Goal: Task Accomplishment & Management: Use online tool/utility

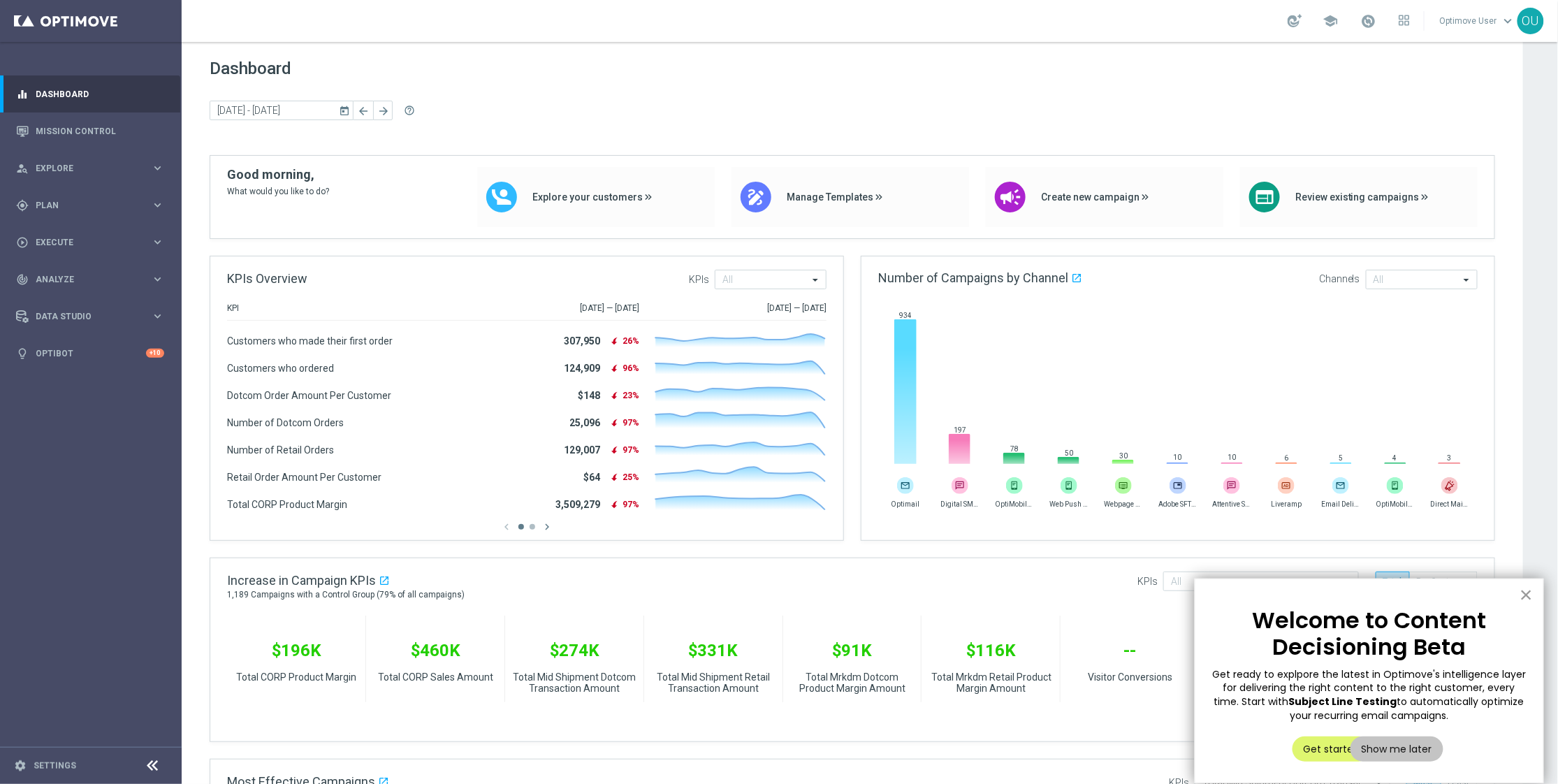
click at [1528, 599] on button "×" at bounding box center [1526, 594] width 13 height 22
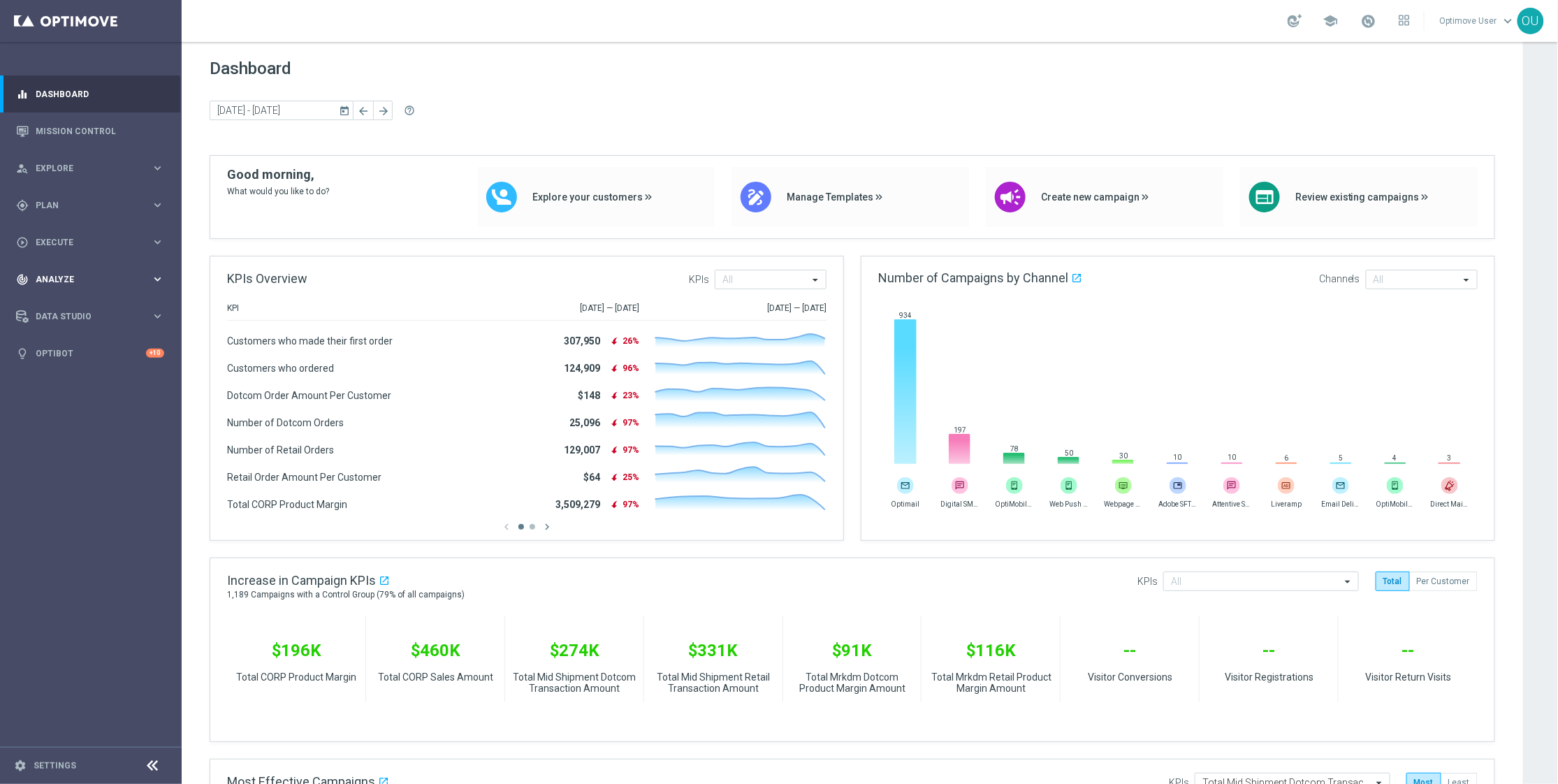
click at [81, 283] on div "track_changes Analyze" at bounding box center [83, 280] width 135 height 12
click at [98, 409] on span "BI Studio" at bounding box center [87, 412] width 100 height 8
click at [70, 210] on div "gps_fixed Plan" at bounding box center [83, 205] width 135 height 12
click at [80, 159] on div "person_search Explore keyboard_arrow_right" at bounding box center [90, 168] width 181 height 37
click at [78, 299] on link "Funnel Explorer" at bounding box center [90, 302] width 109 height 12
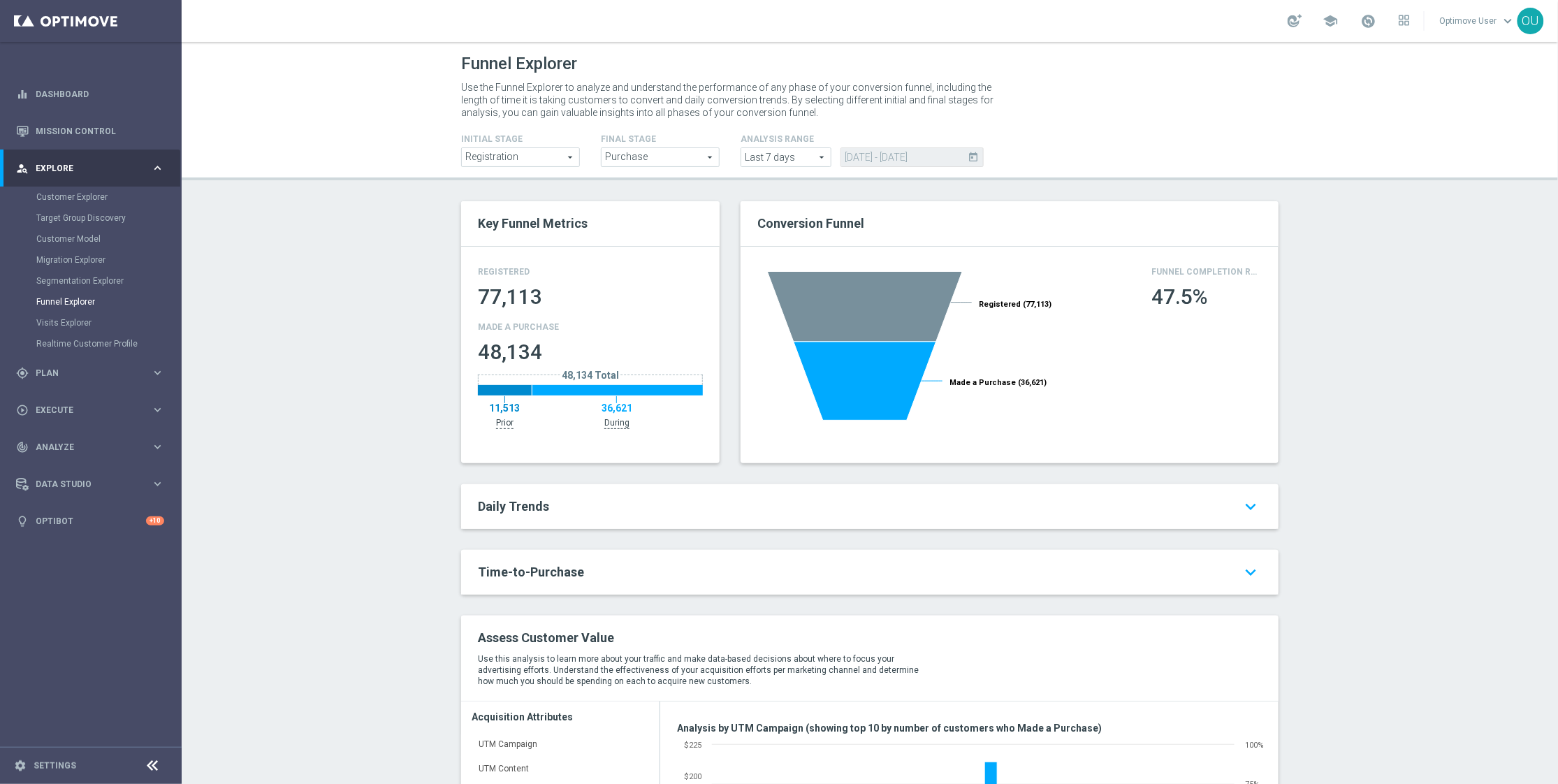
click at [770, 159] on span "Last 7 days" at bounding box center [786, 157] width 89 height 19
click at [775, 211] on span "[DATE]" at bounding box center [785, 213] width 75 height 12
type input "[DATE]"
type input "[DATE] - [DATE]"
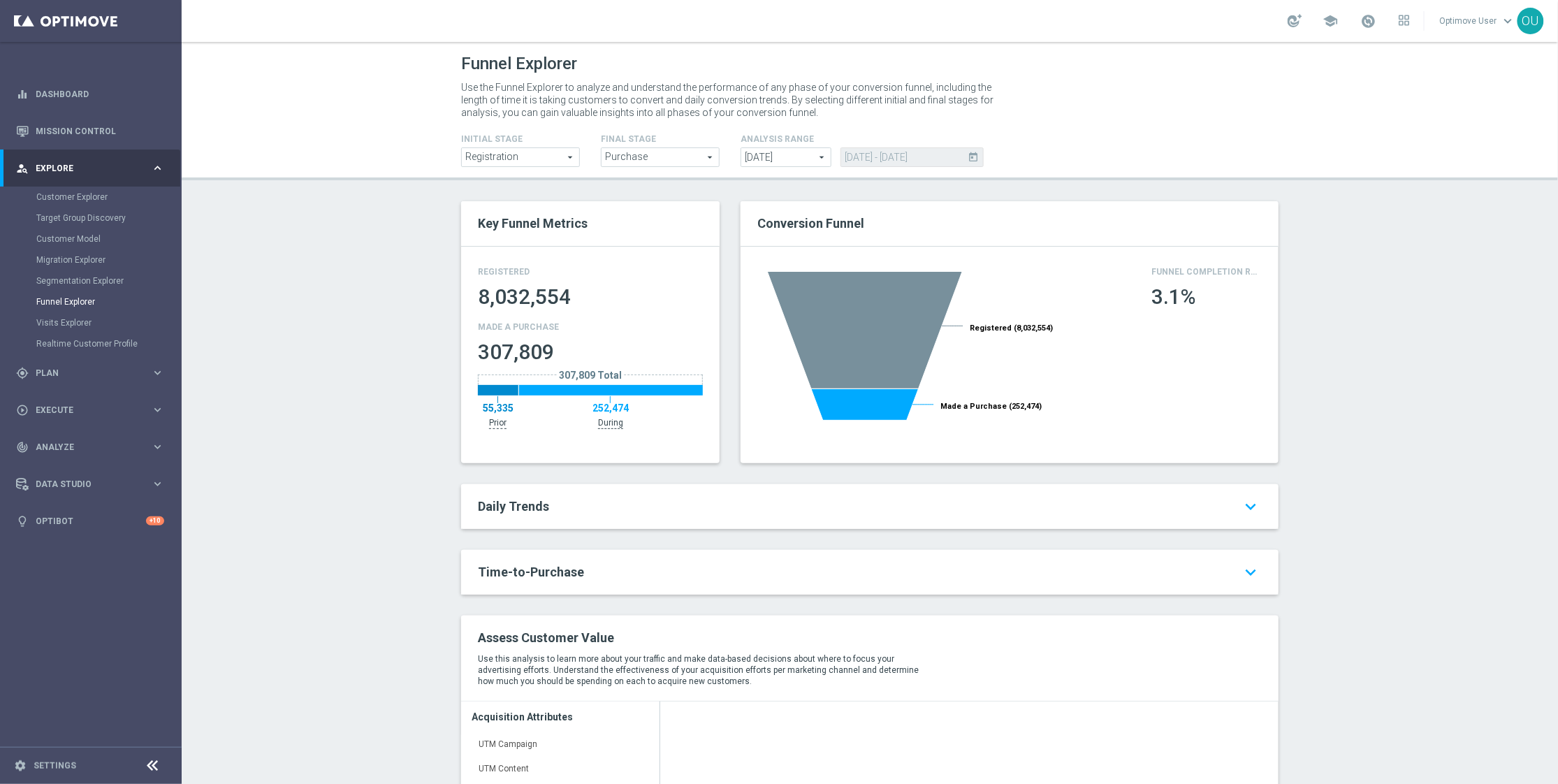
click at [778, 154] on span "[DATE]" at bounding box center [786, 157] width 89 height 19
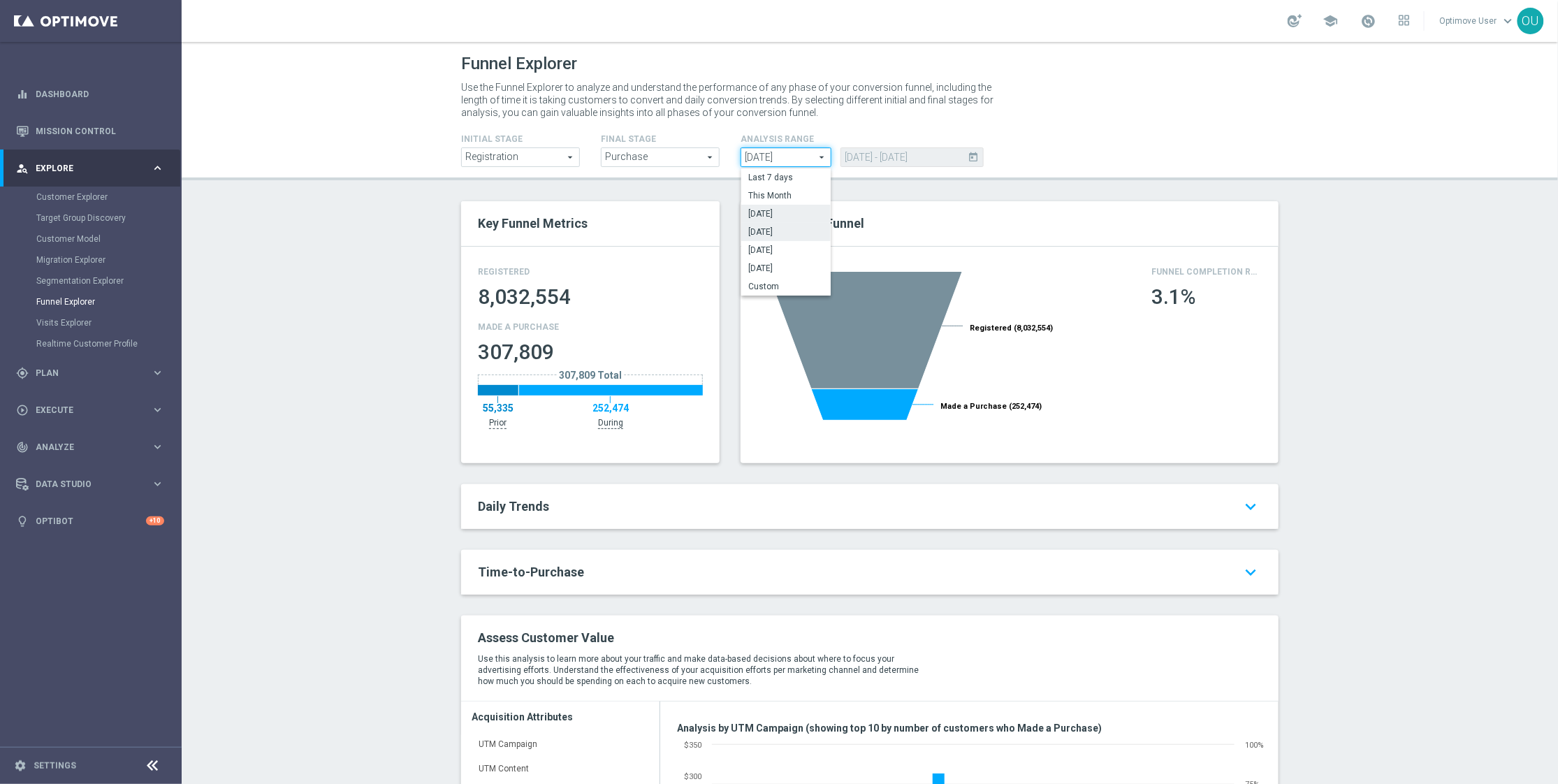
click at [782, 224] on label "[DATE]" at bounding box center [786, 232] width 89 height 19
type input "[DATE]"
type input "[DATE] - [DATE]"
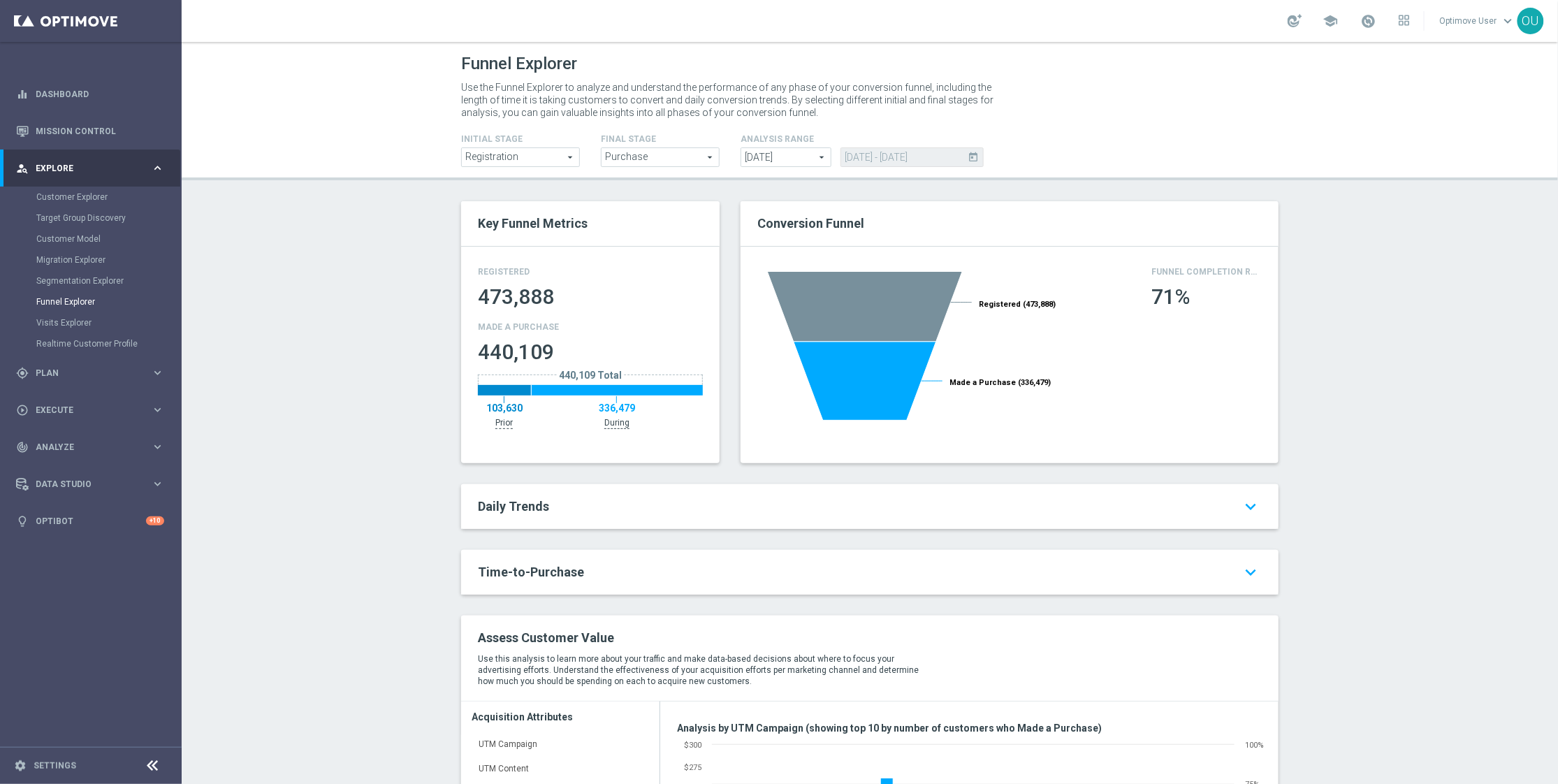
click at [777, 158] on span "[DATE]" at bounding box center [786, 157] width 89 height 19
click at [777, 207] on label "[DATE]" at bounding box center [786, 213] width 89 height 19
type input "[DATE]"
type input "[DATE] - [DATE]"
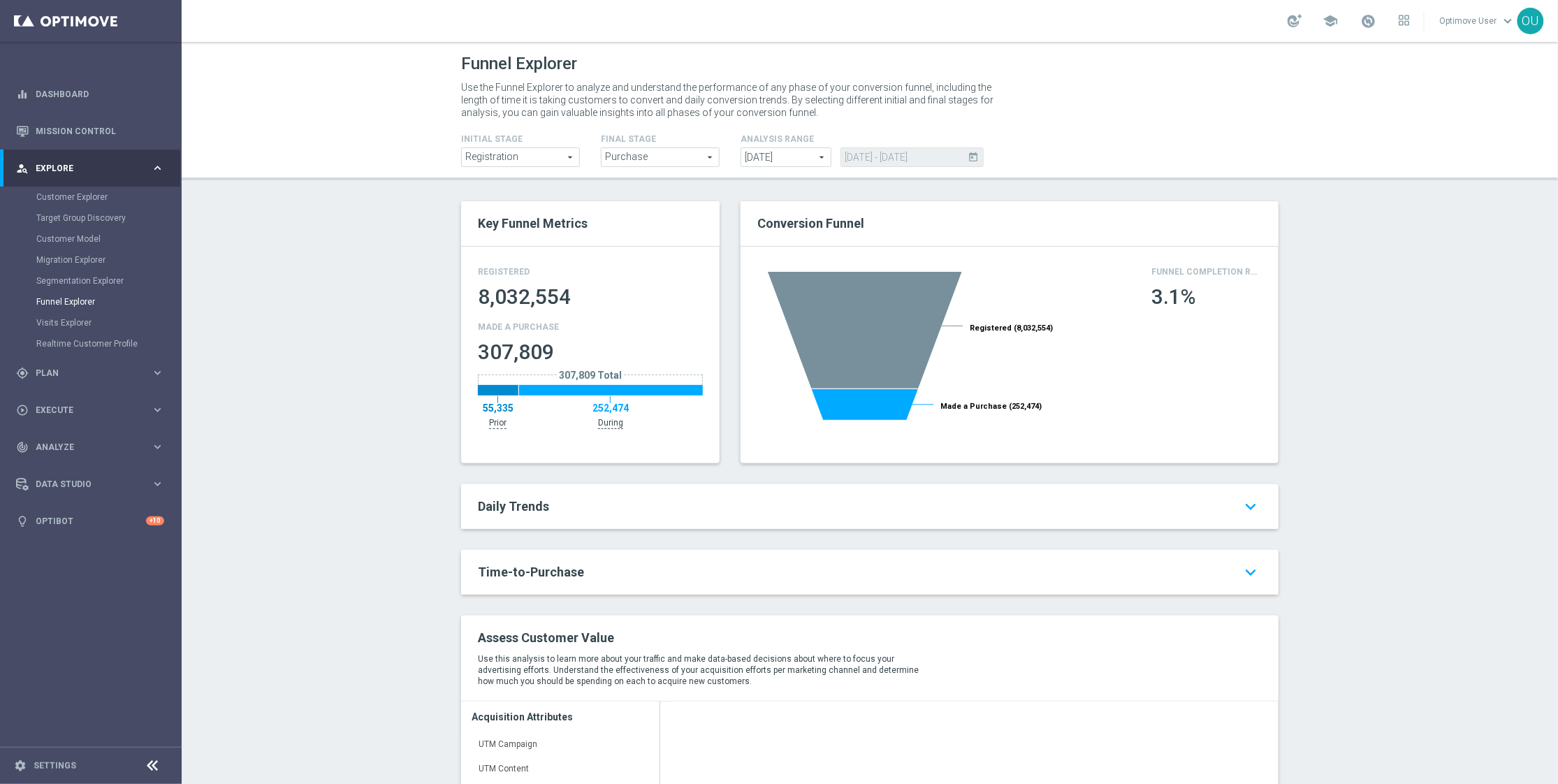
click at [775, 160] on span "[DATE]" at bounding box center [786, 157] width 89 height 19
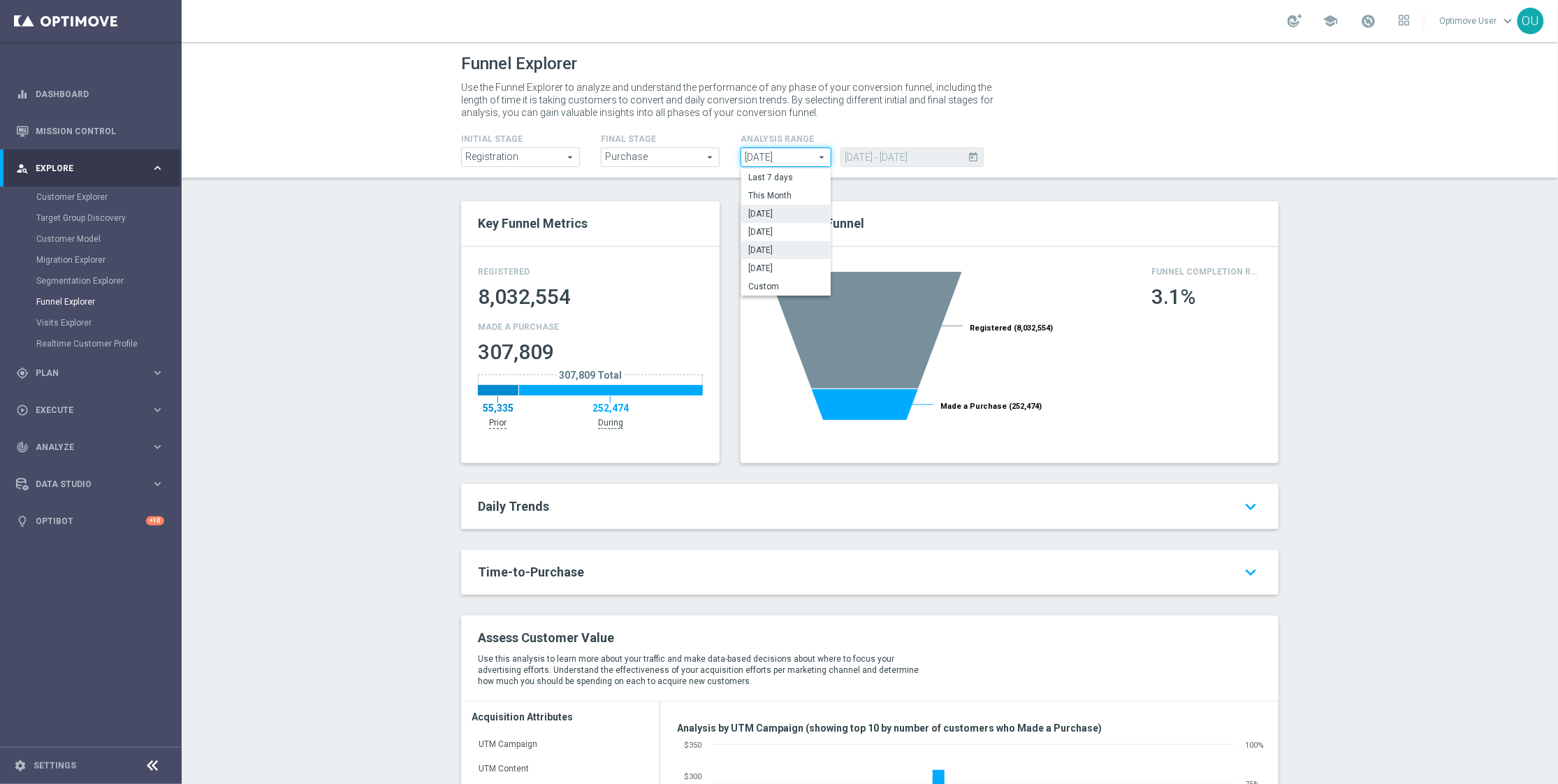
click at [772, 243] on label "[DATE]" at bounding box center [786, 250] width 89 height 19
type input "[DATE]"
type input "[DATE] - [DATE]"
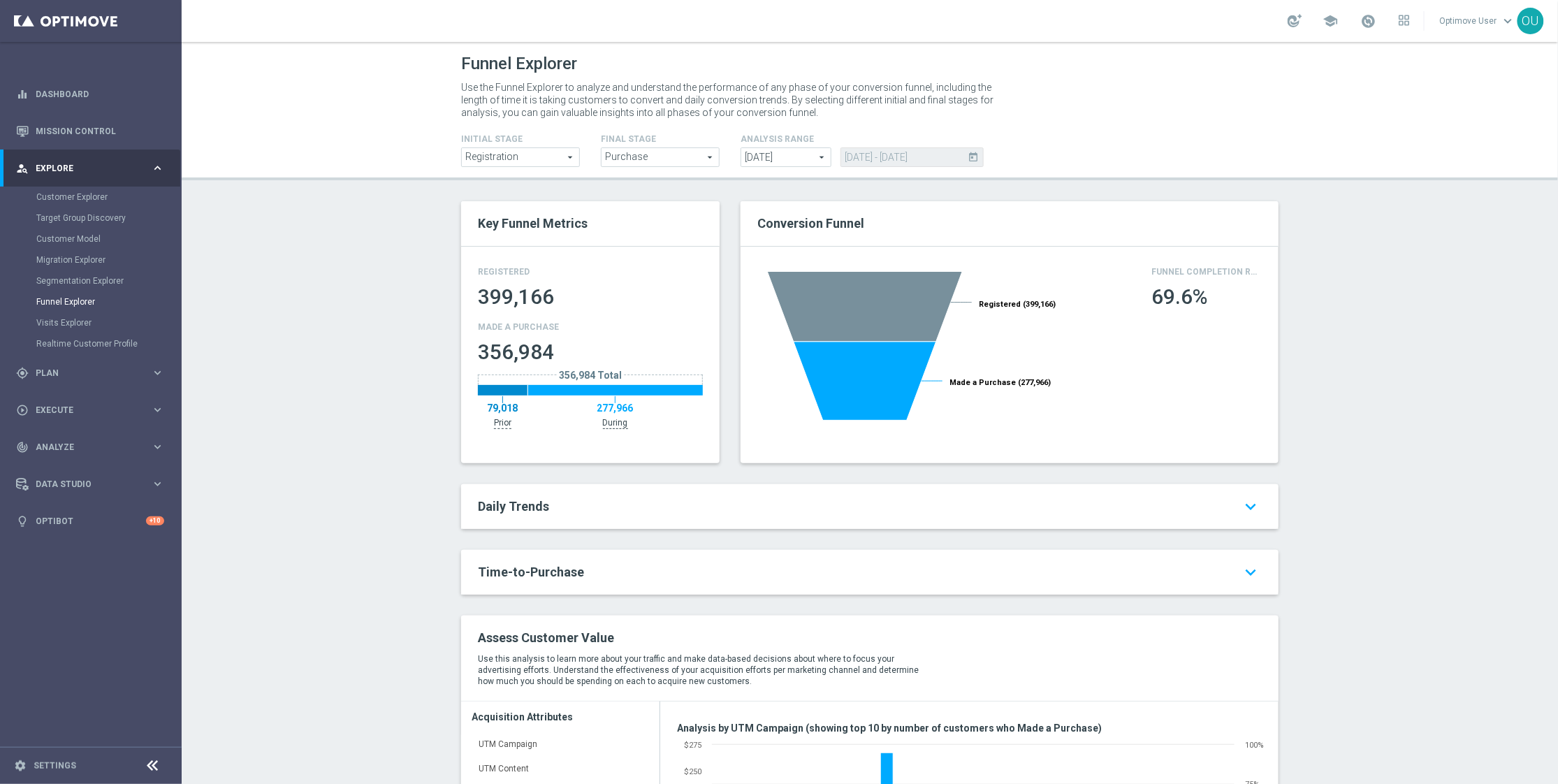
click at [778, 159] on span "[DATE]" at bounding box center [786, 157] width 89 height 19
click at [786, 260] on label "[DATE]" at bounding box center [786, 268] width 89 height 19
type input "[DATE]"
type input "[DATE] - [DATE]"
click at [786, 155] on span "[DATE]" at bounding box center [786, 157] width 89 height 19
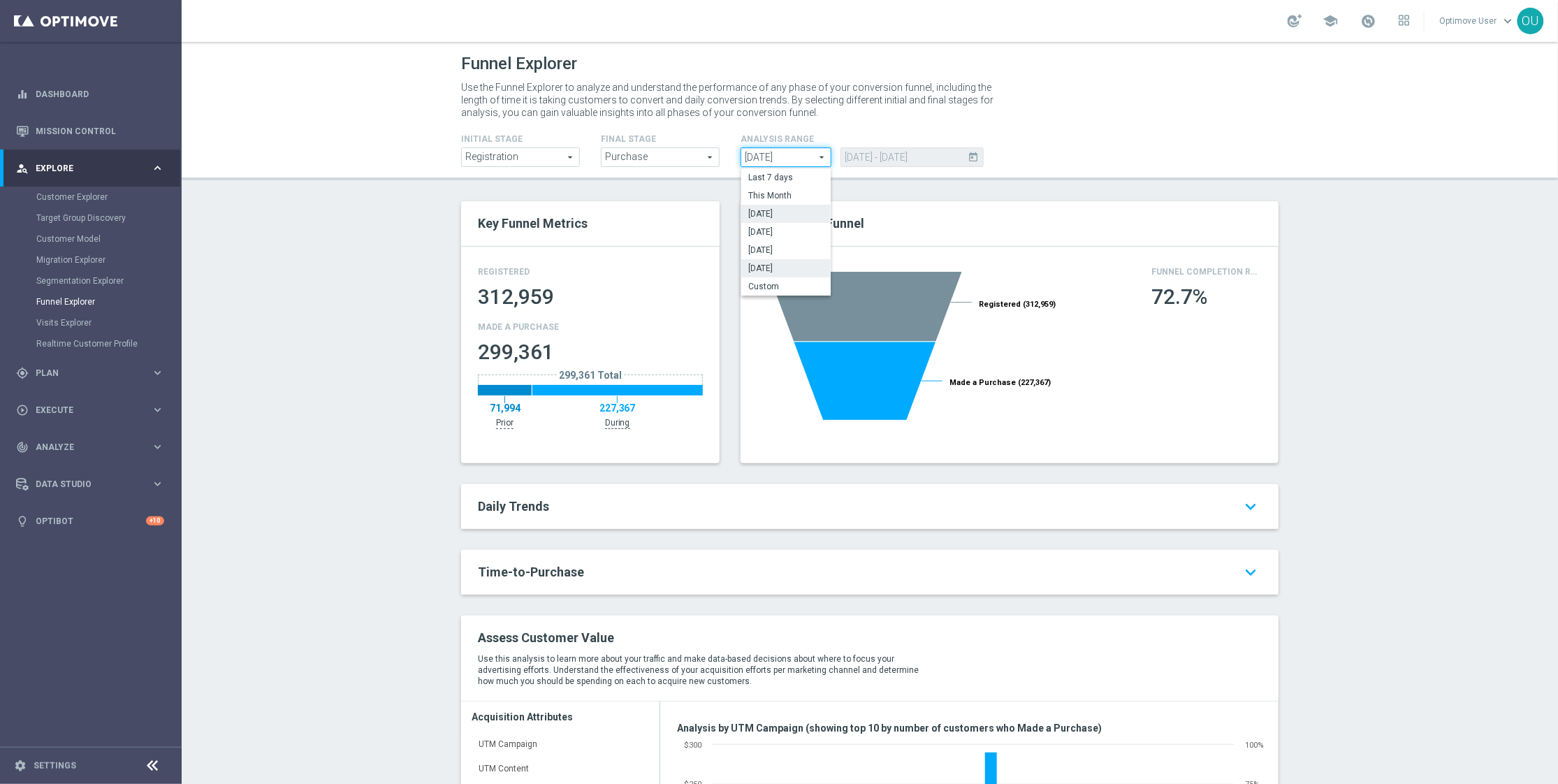
click at [788, 207] on label "[DATE]" at bounding box center [786, 213] width 89 height 19
type input "[DATE]"
type input "[DATE] - [DATE]"
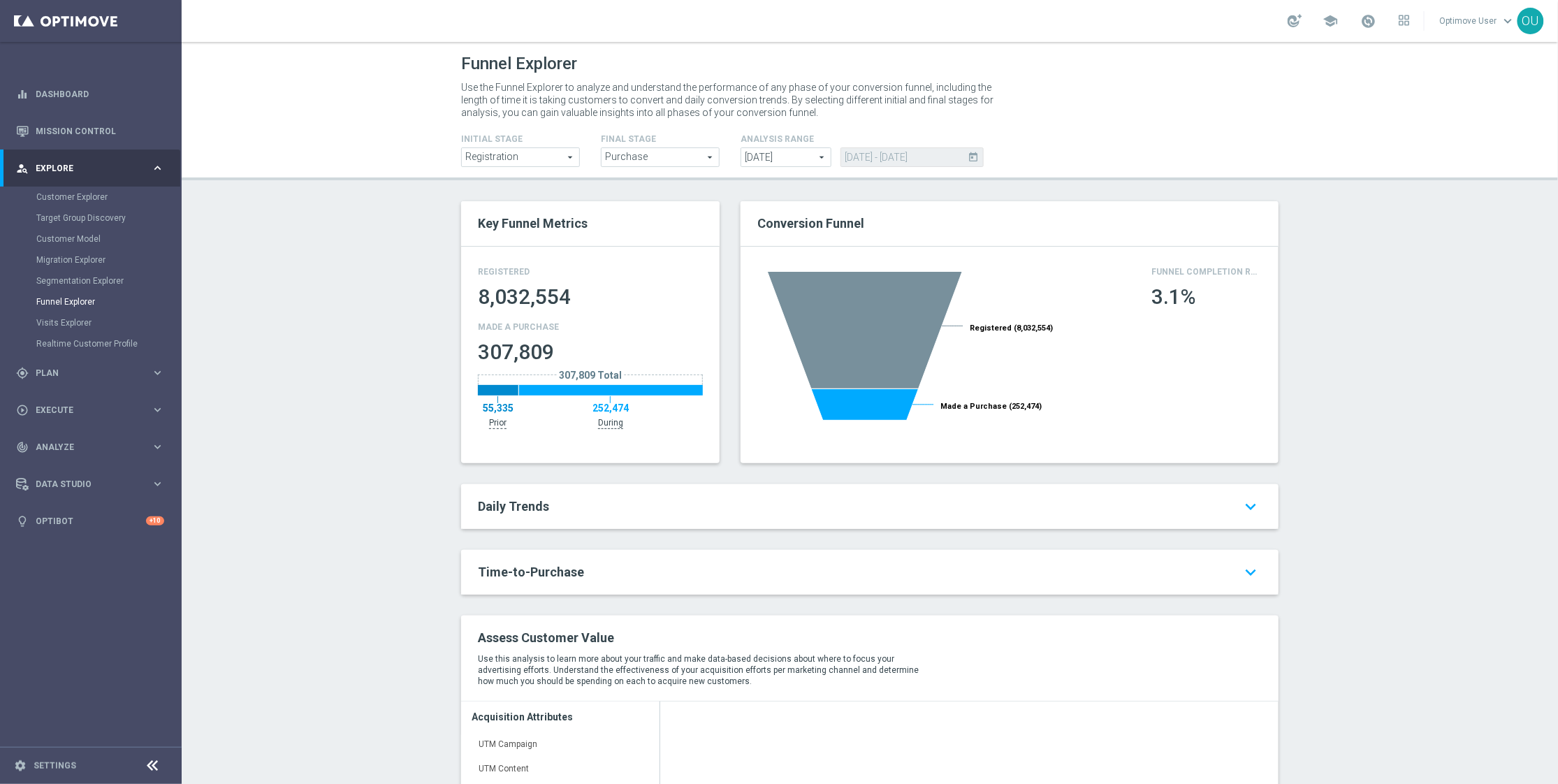
click at [786, 158] on span "[DATE]" at bounding box center [786, 157] width 89 height 19
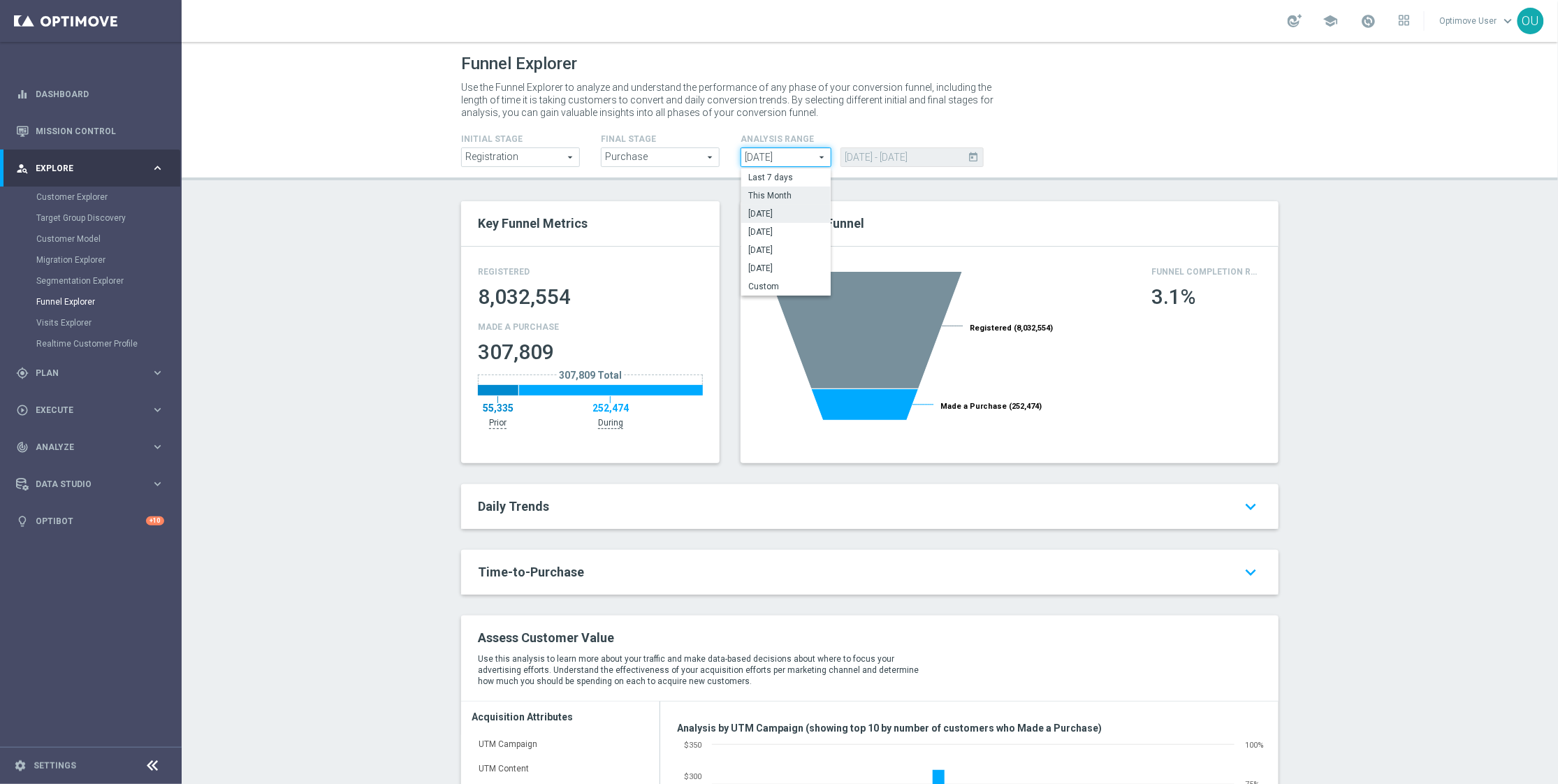
click at [755, 196] on span "This Month" at bounding box center [785, 196] width 75 height 12
type input "This Month"
type input "[DATE] - [DATE]"
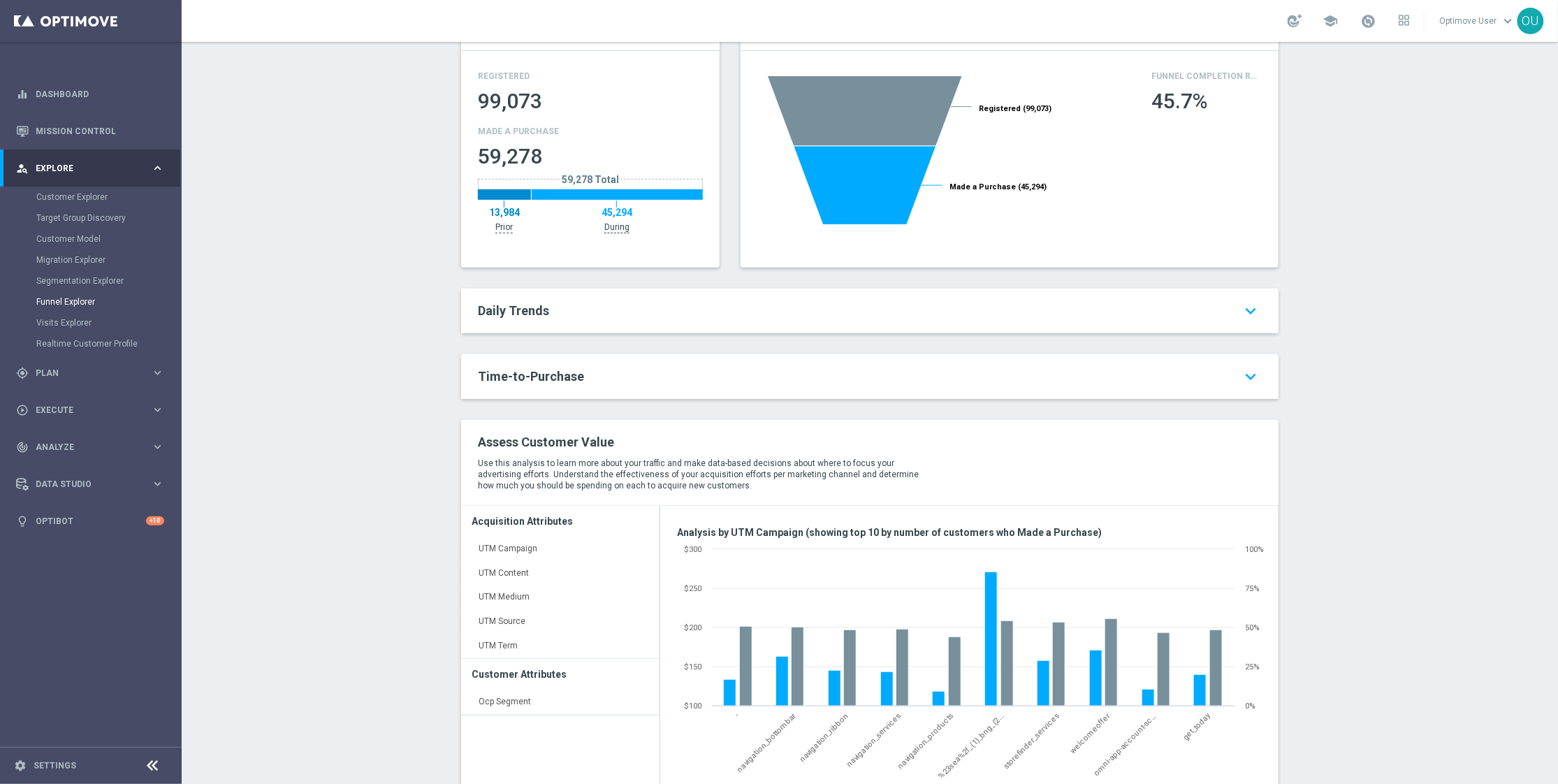
scroll to position [212, 0]
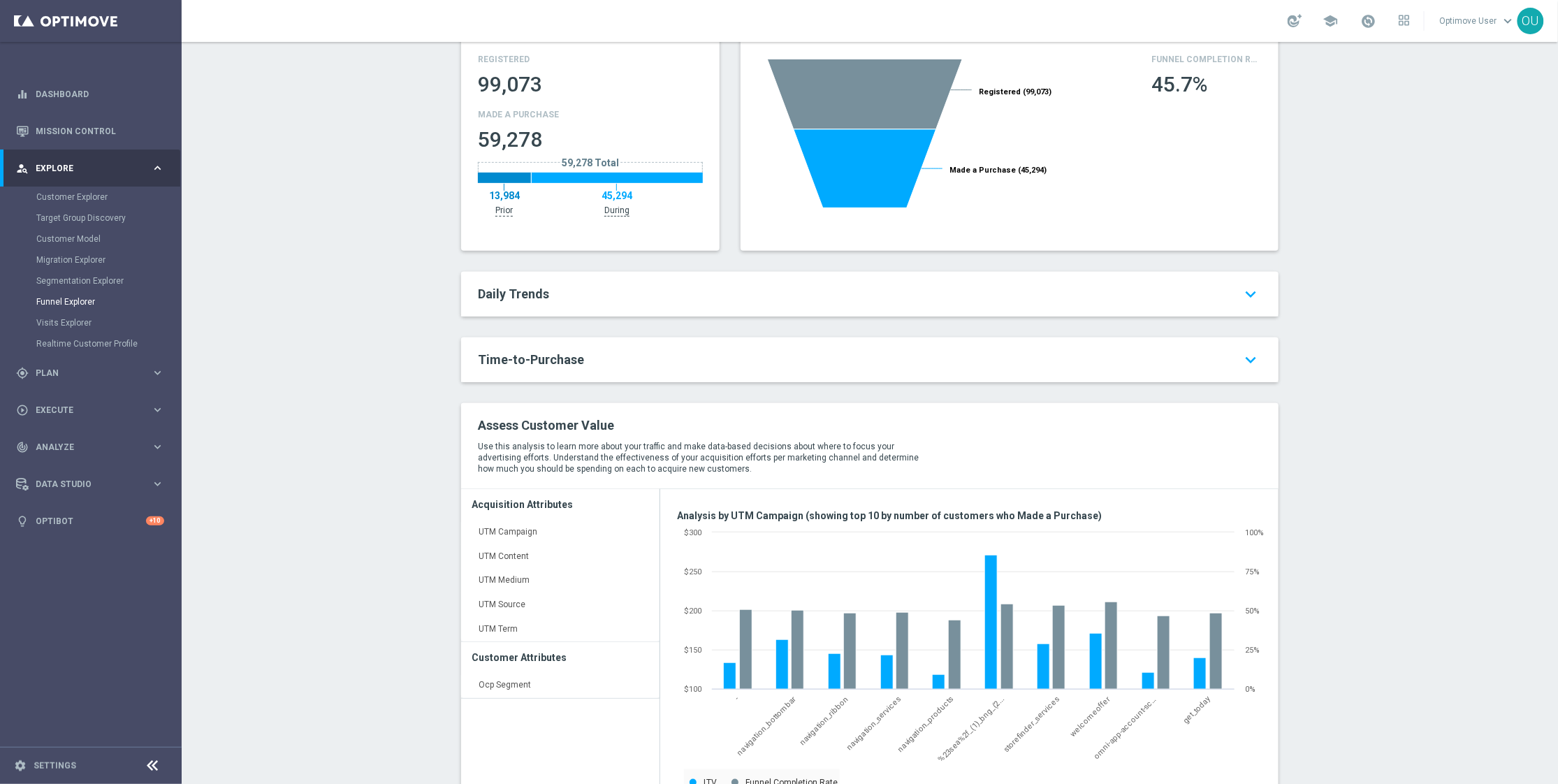
click at [473, 283] on div "Daily Trends keyboard_arrow_down" at bounding box center [870, 294] width 818 height 45
click at [478, 288] on span "Daily Trends" at bounding box center [513, 294] width 72 height 15
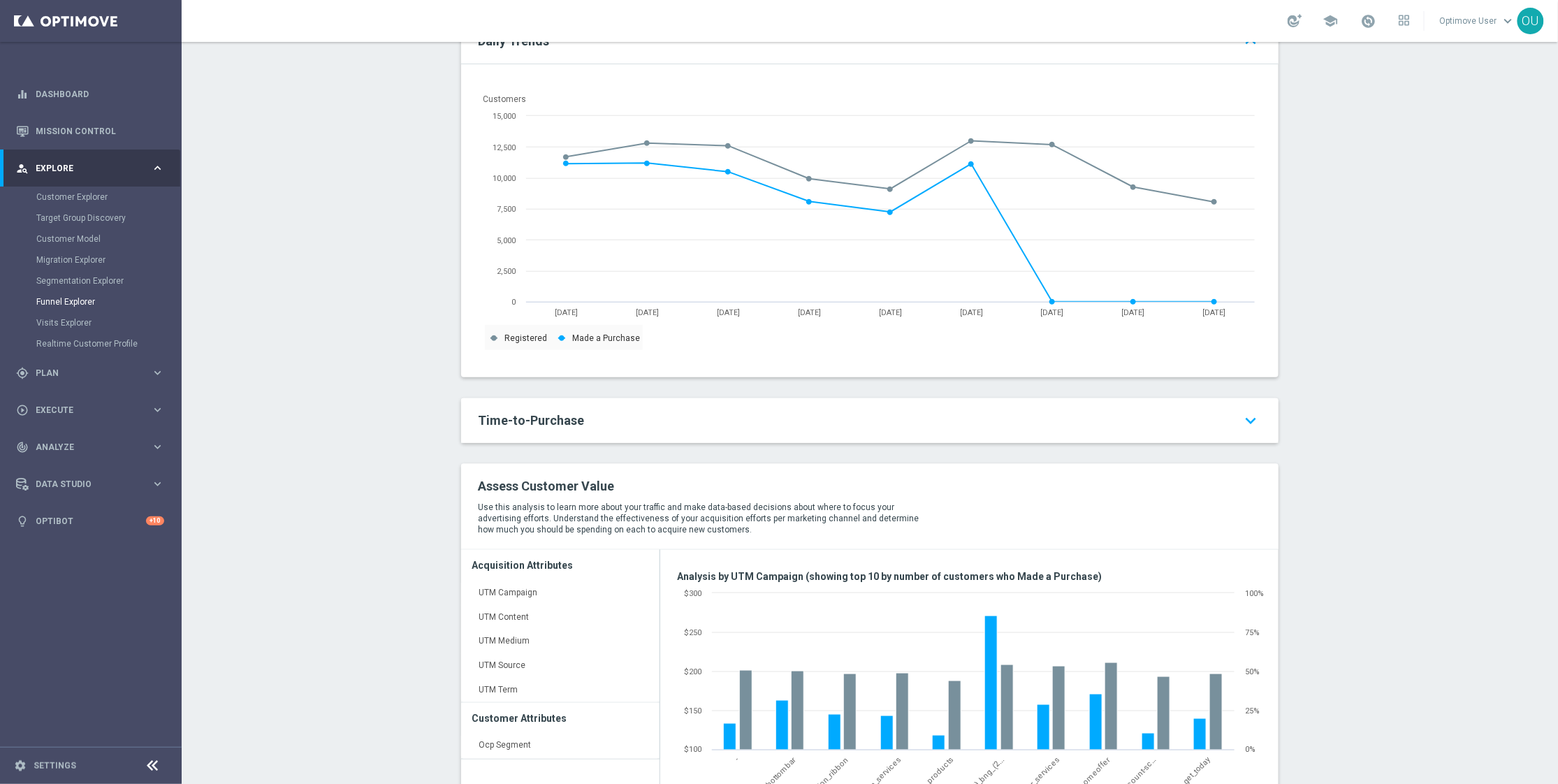
scroll to position [585, 0]
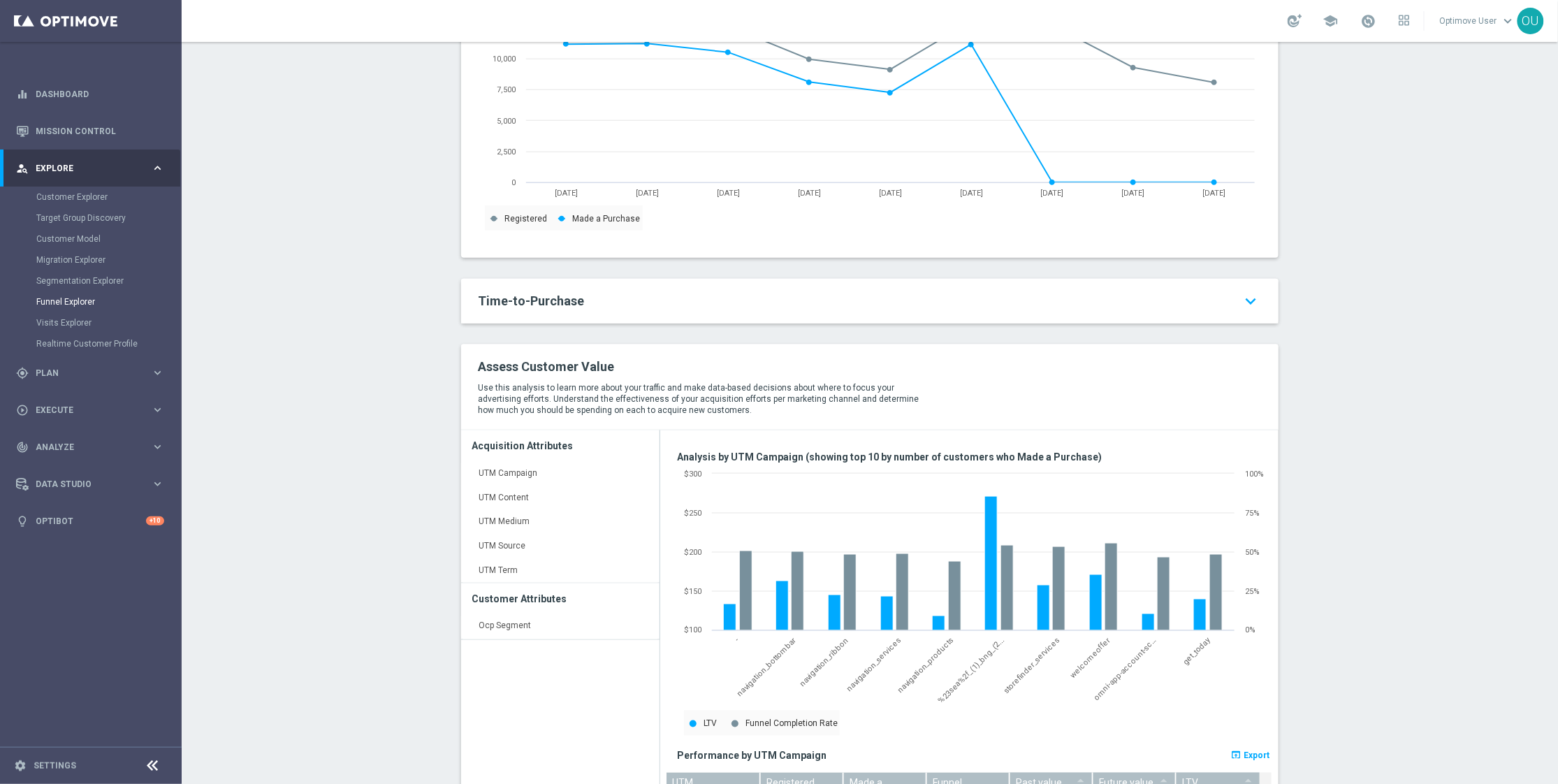
click at [549, 304] on span "Time-to-Purchase" at bounding box center [531, 301] width 106 height 15
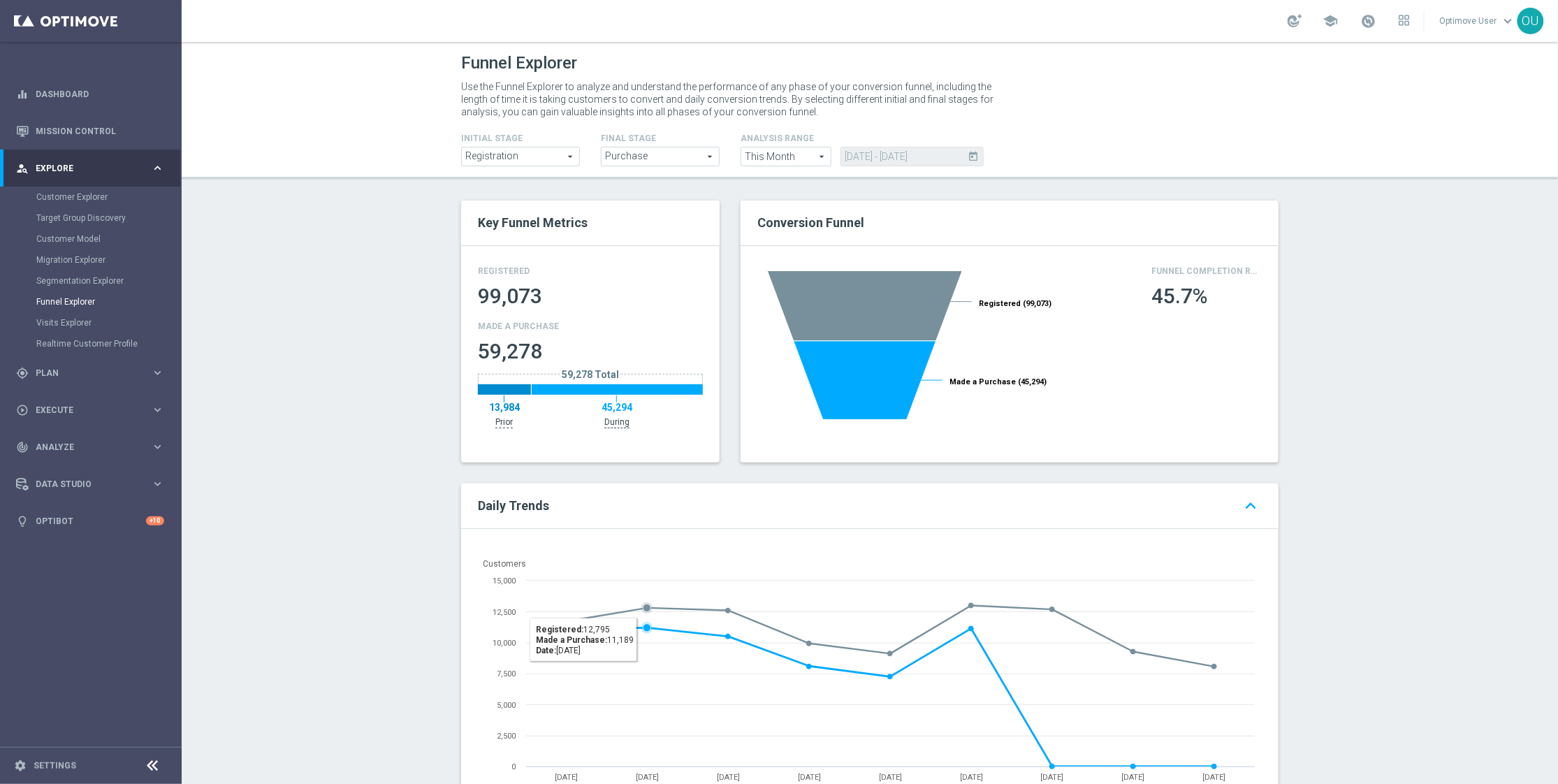
scroll to position [0, 0]
click at [790, 155] on span "This Month" at bounding box center [786, 157] width 89 height 19
click at [755, 286] on span "Custom" at bounding box center [785, 286] width 75 height 12
type input "Custom"
click at [798, 155] on span "Custom" at bounding box center [786, 157] width 89 height 19
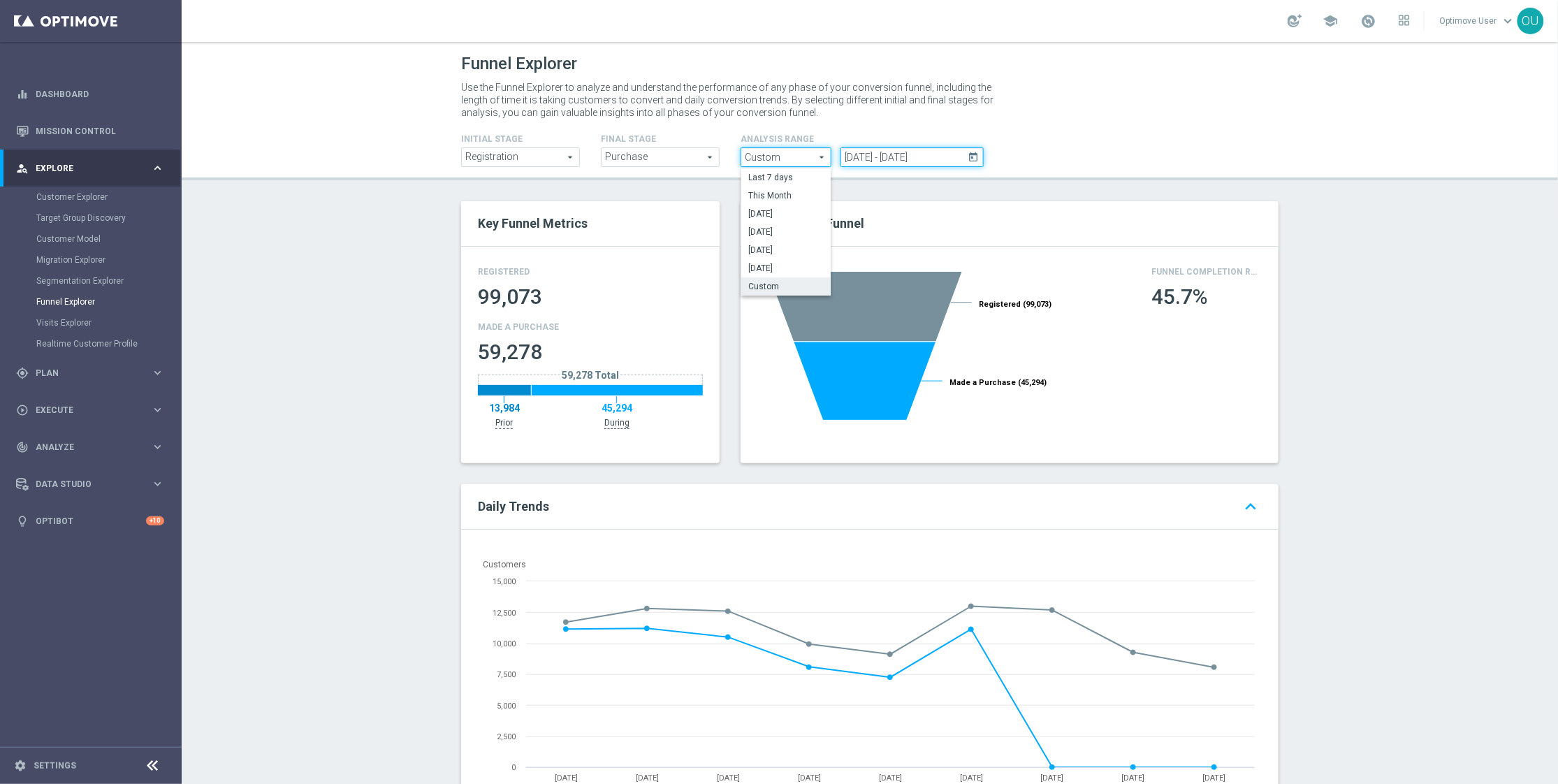
type input "[DATE]"
click at [959, 154] on input "[DATE] - [DATE]" at bounding box center [913, 158] width 143 height 19
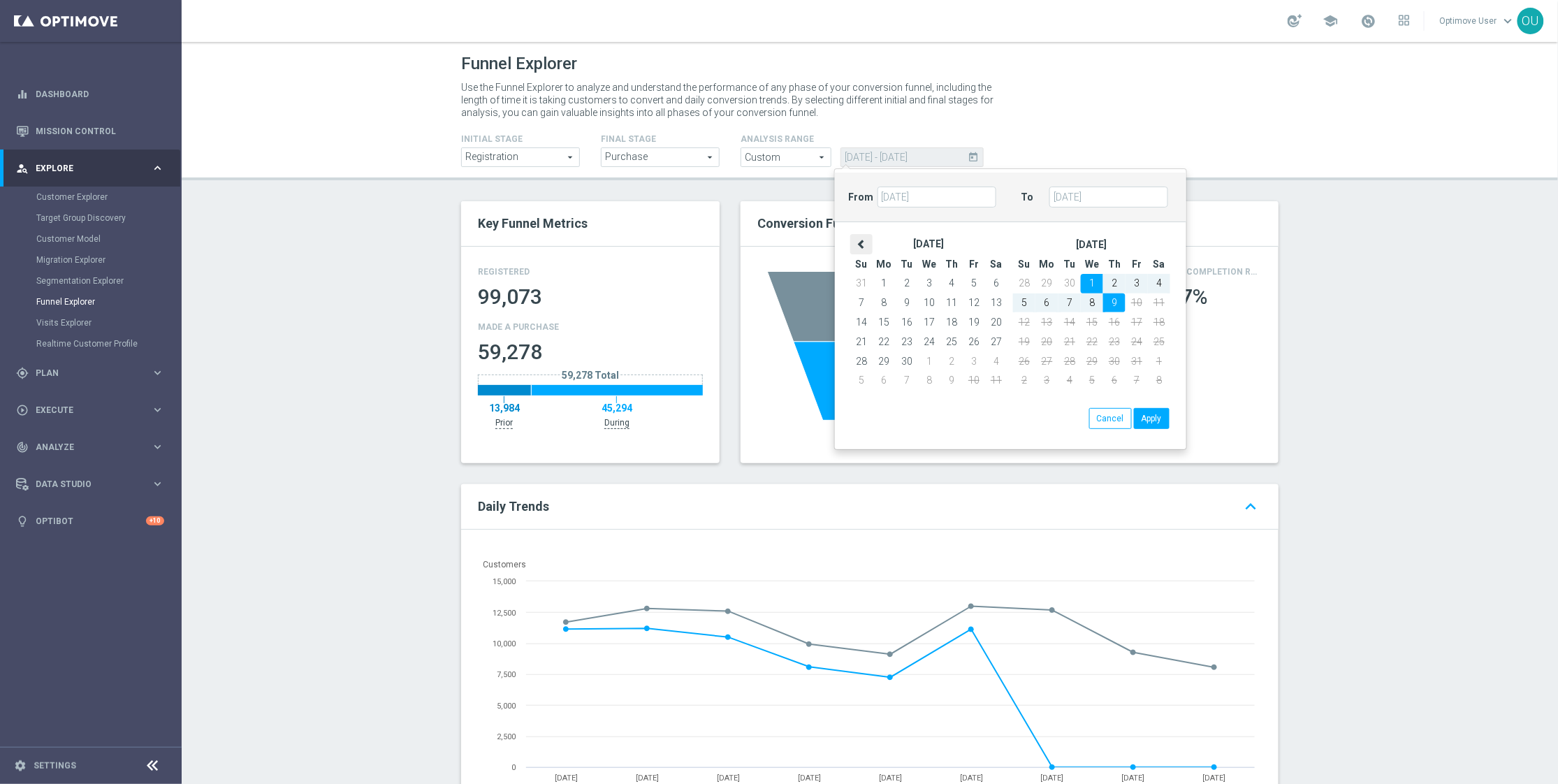
click at [861, 239] on icon at bounding box center [861, 243] width 10 height 10
click at [864, 242] on icon at bounding box center [861, 243] width 10 height 10
type input "[DATE]"
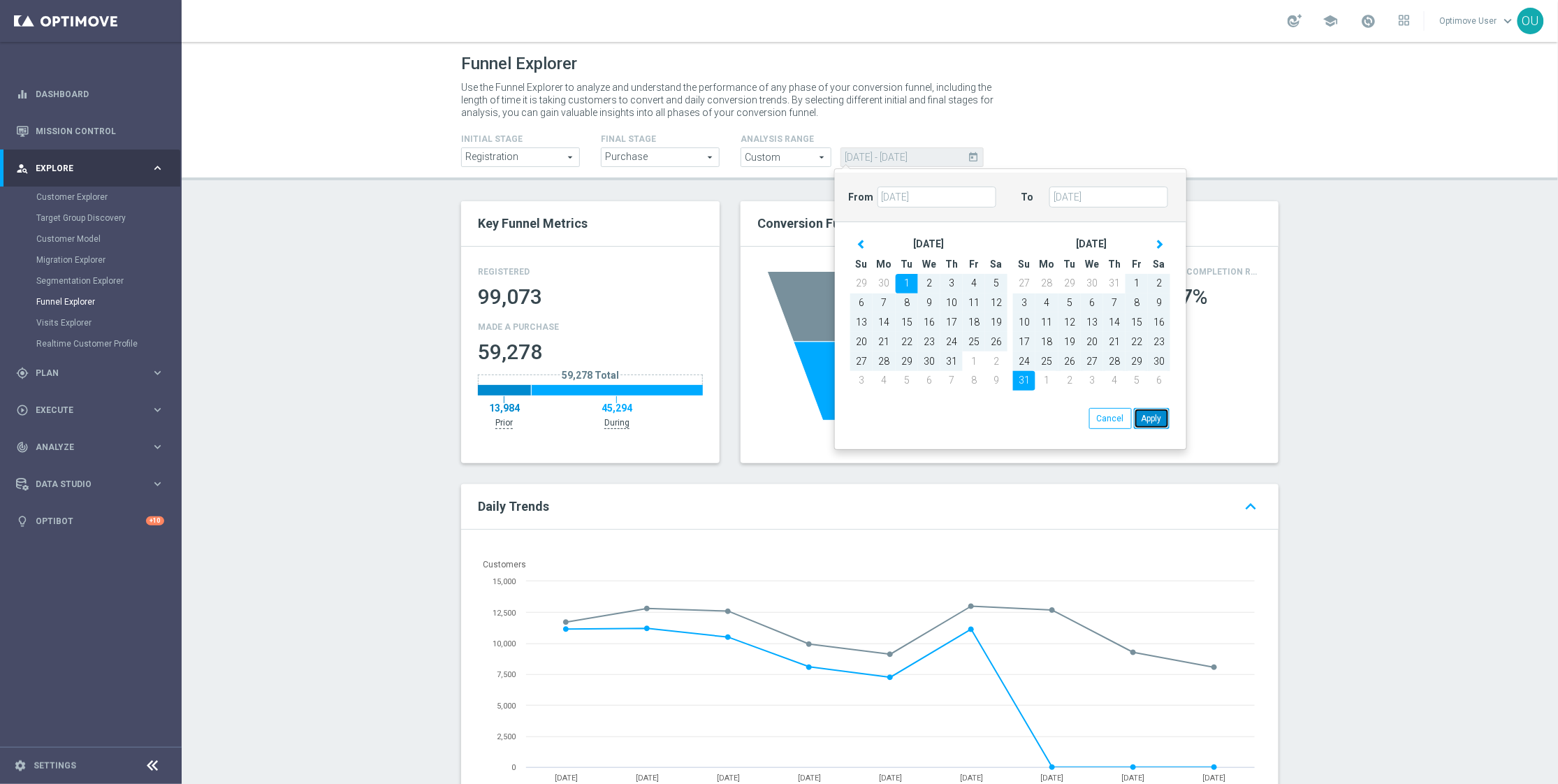
click at [1153, 427] on button "Apply" at bounding box center [1152, 419] width 35 height 21
type input "[DATE] - [DATE]"
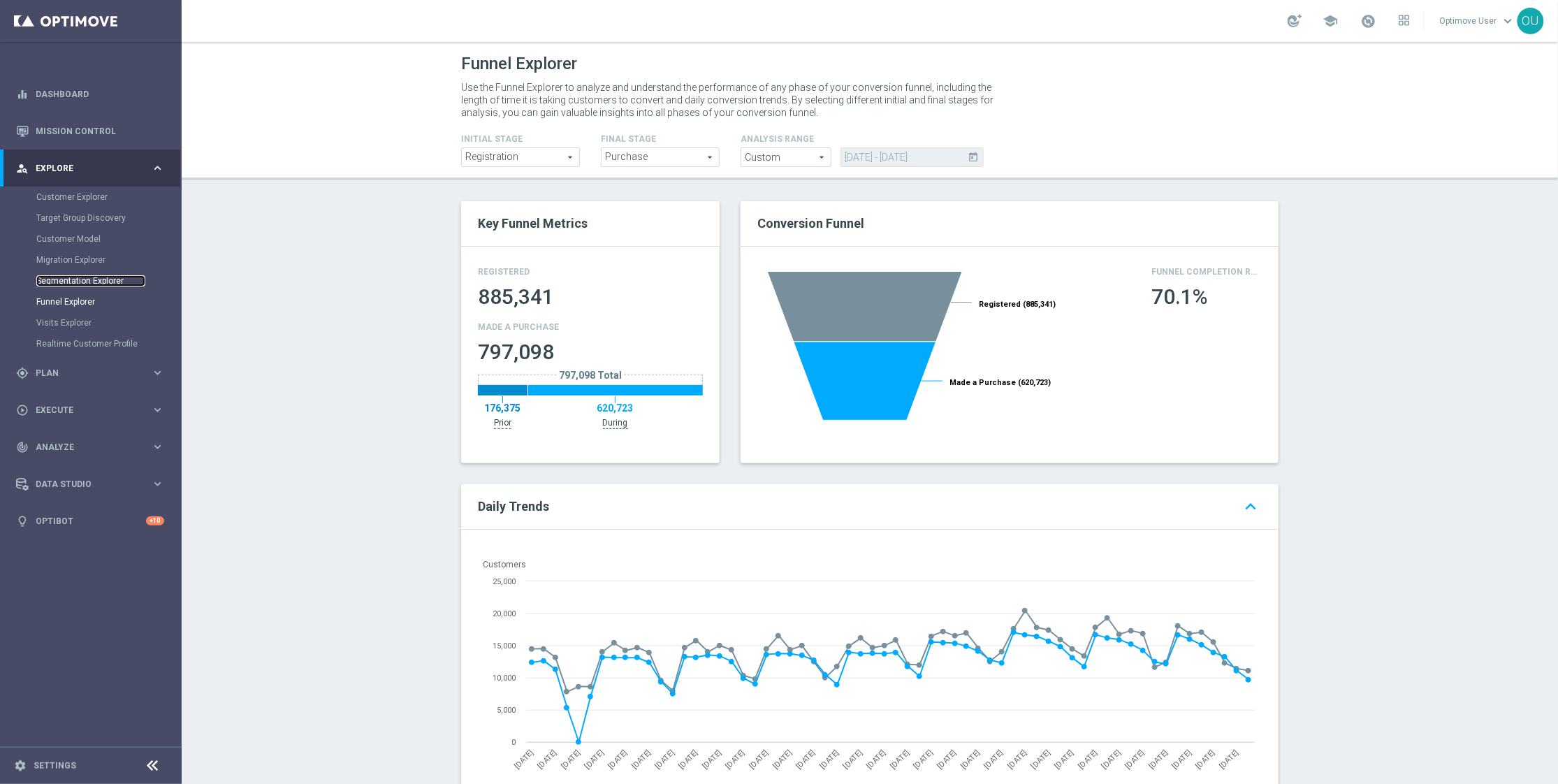
click at [108, 280] on link "Segmentation Explorer" at bounding box center [90, 281] width 109 height 12
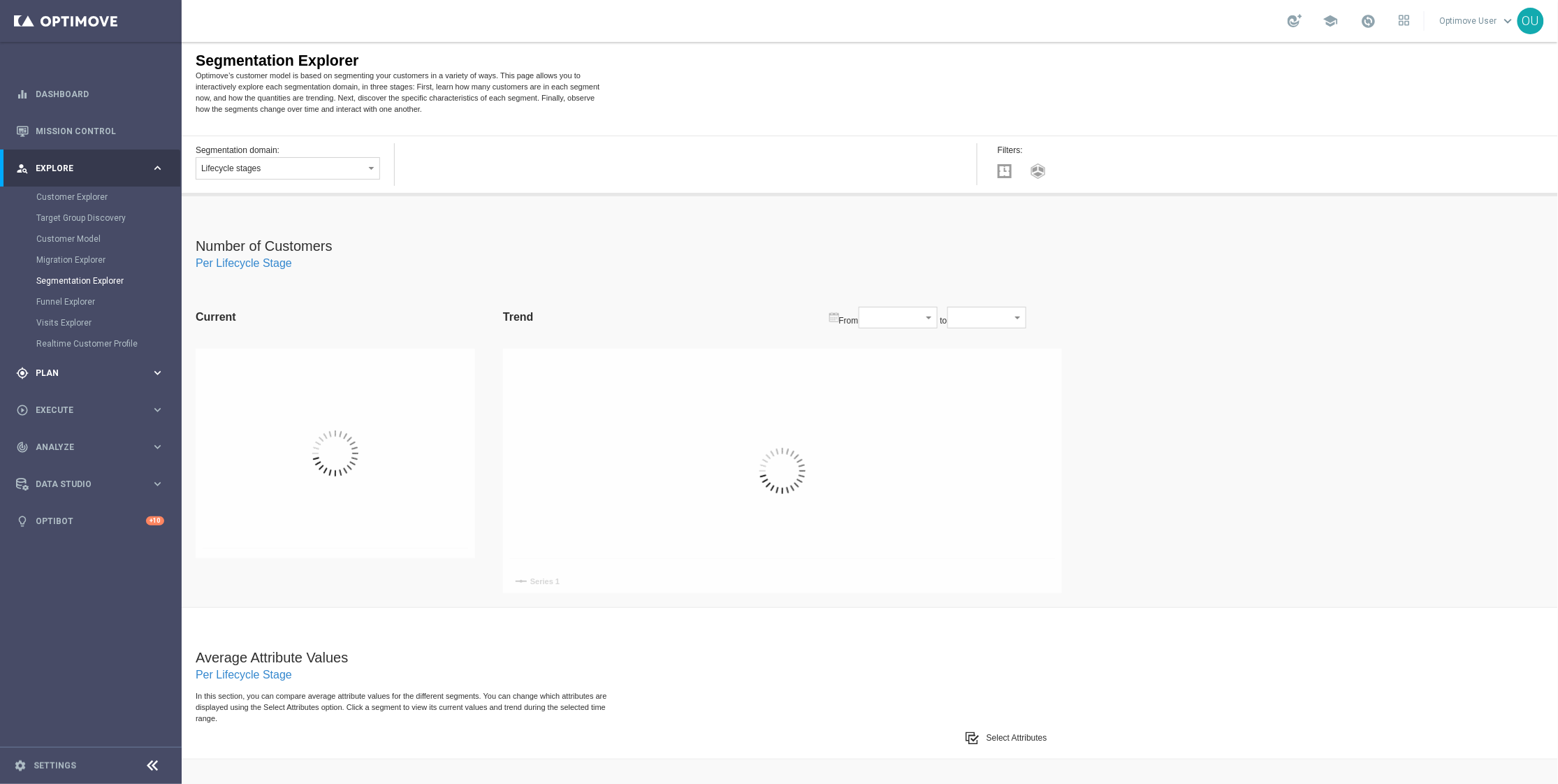
click at [51, 374] on span "Plan" at bounding box center [93, 373] width 115 height 8
click at [79, 350] on div "play_circle_outline Execute" at bounding box center [83, 347] width 135 height 12
click at [82, 319] on span "Analyze" at bounding box center [93, 320] width 115 height 8
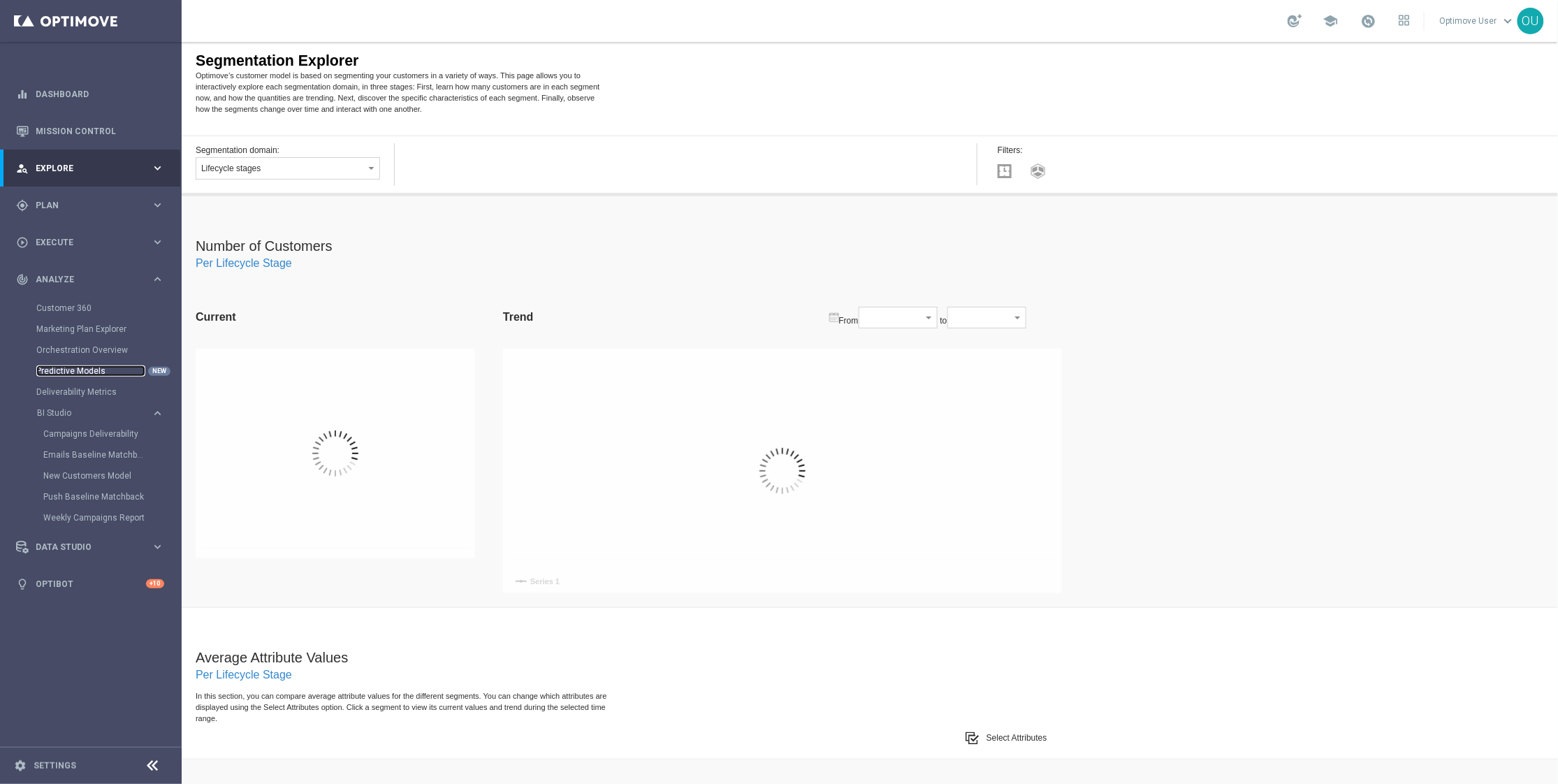
click at [77, 366] on link "Predictive Models" at bounding box center [90, 371] width 109 height 12
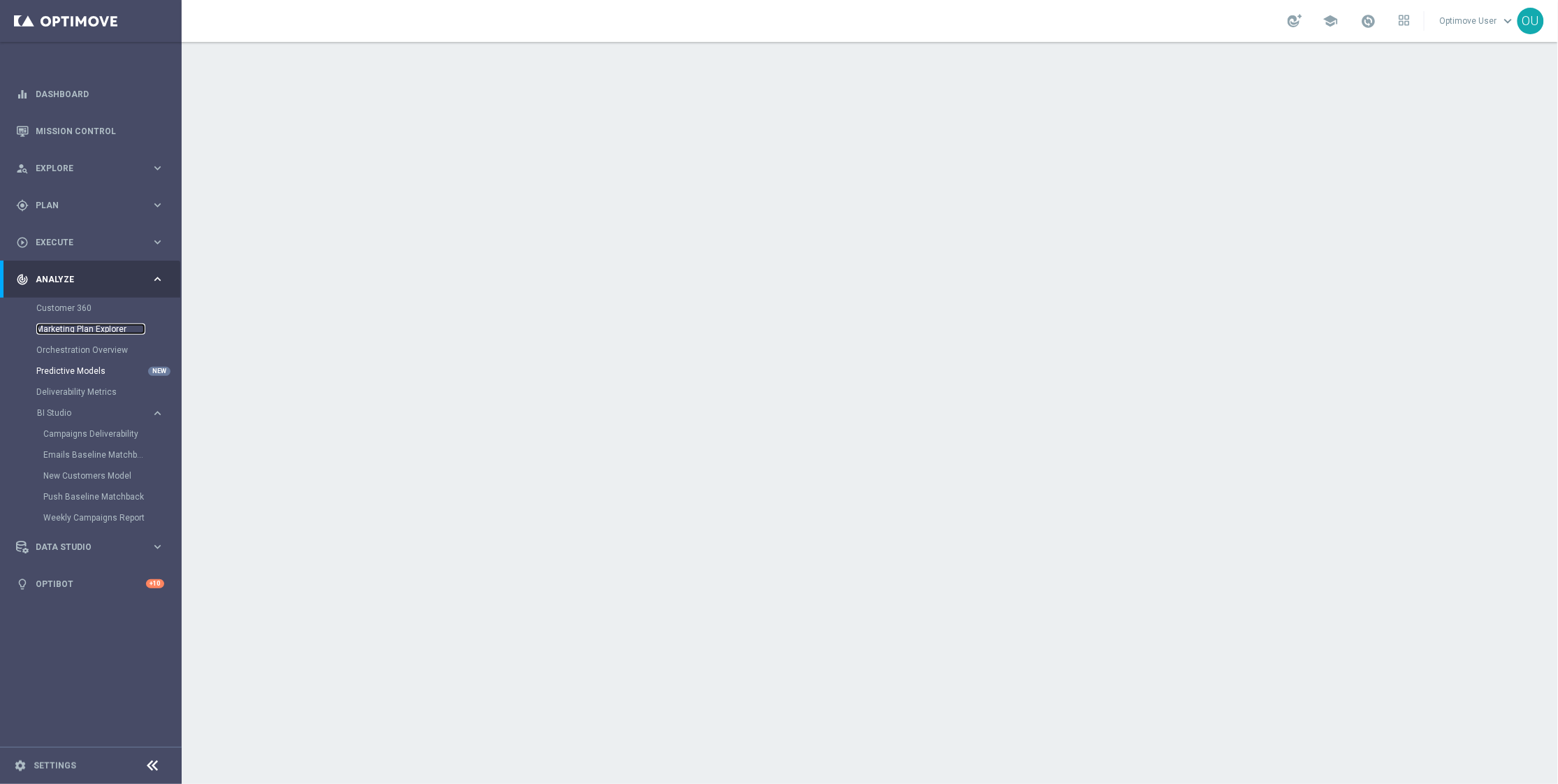
click at [75, 328] on link "Marketing Plan Explorer" at bounding box center [90, 328] width 109 height 12
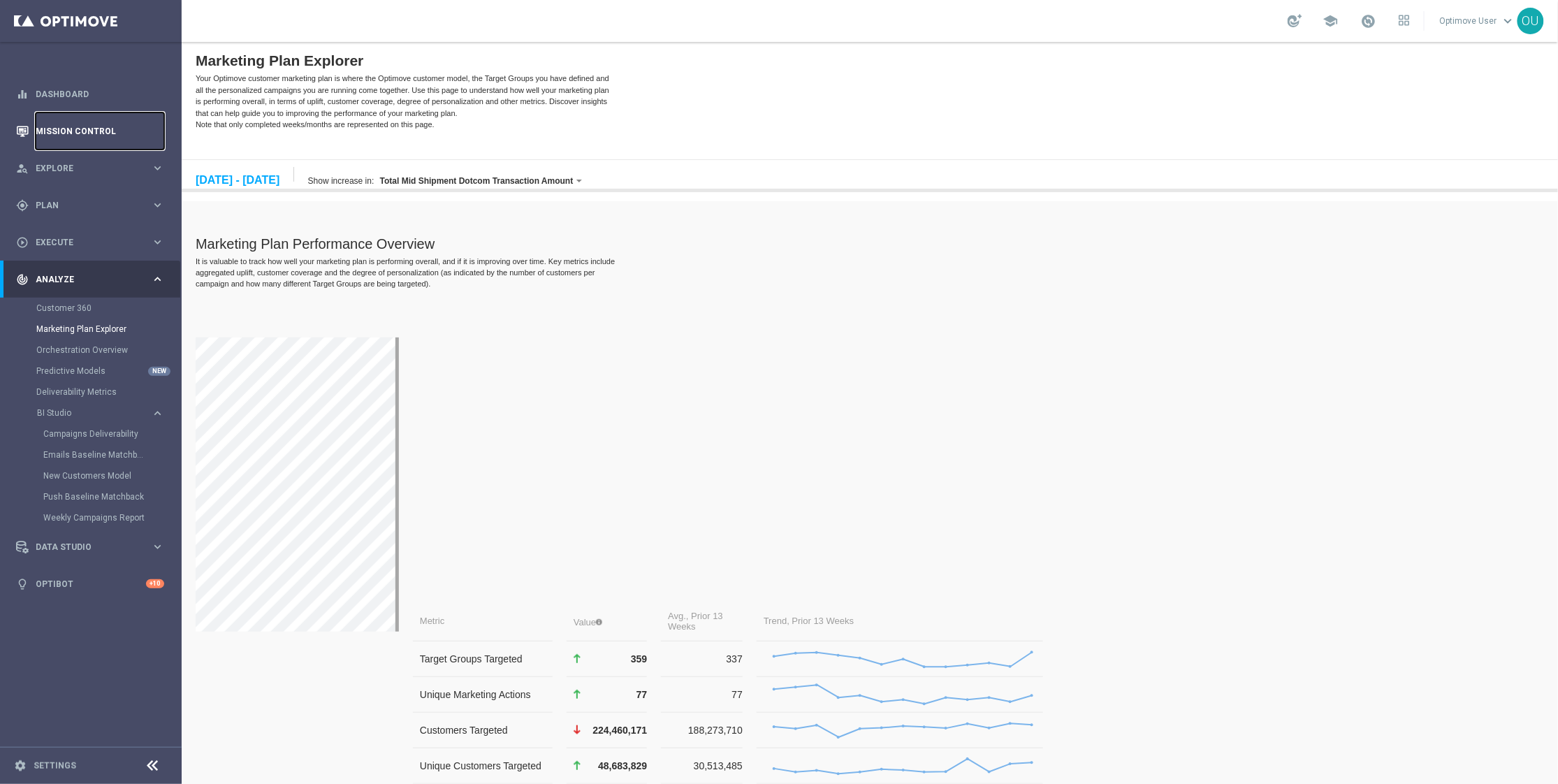
click at [104, 135] on link "Mission Control" at bounding box center [99, 131] width 128 height 37
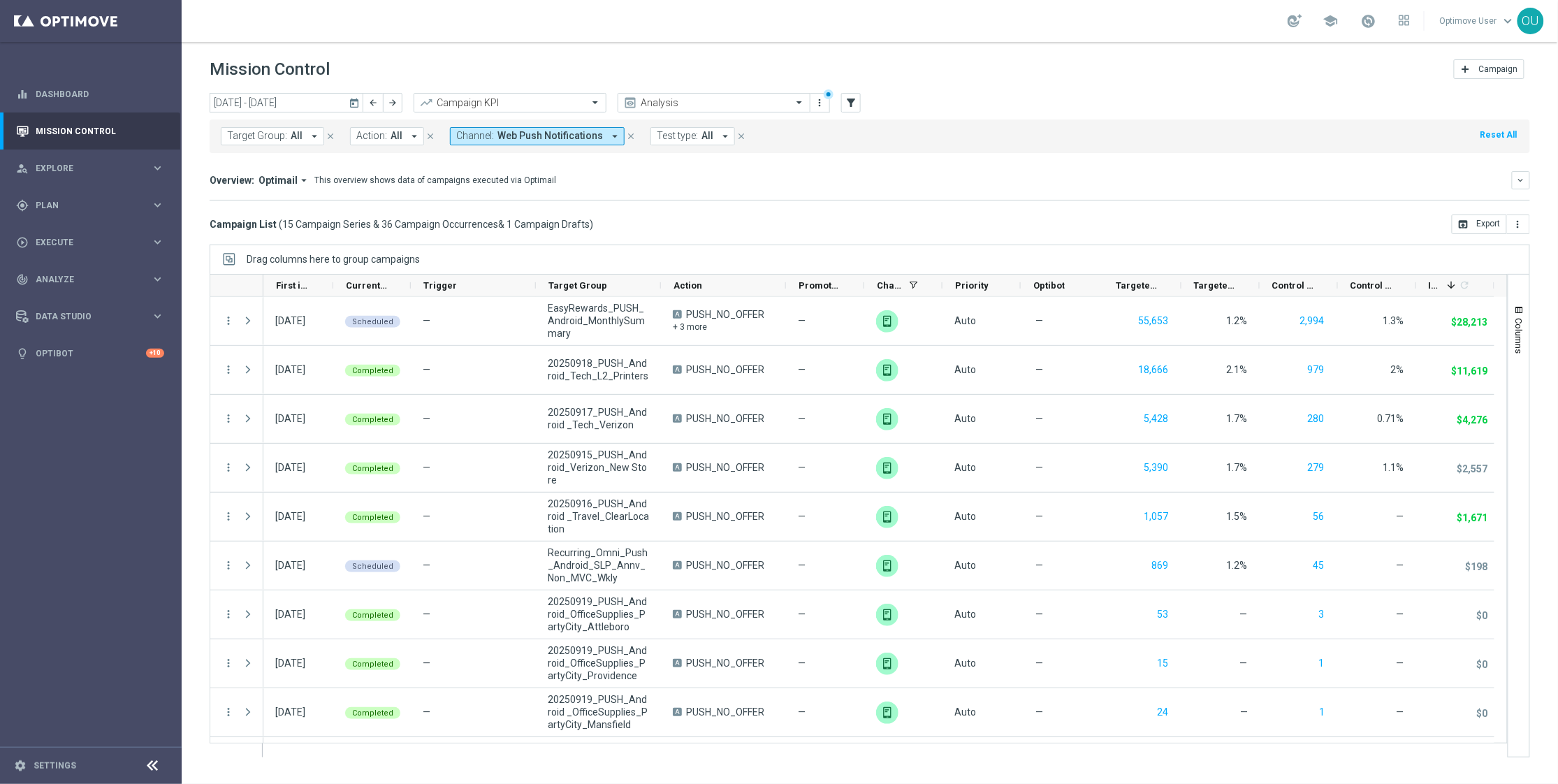
click at [626, 133] on icon "close" at bounding box center [630, 135] width 10 height 10
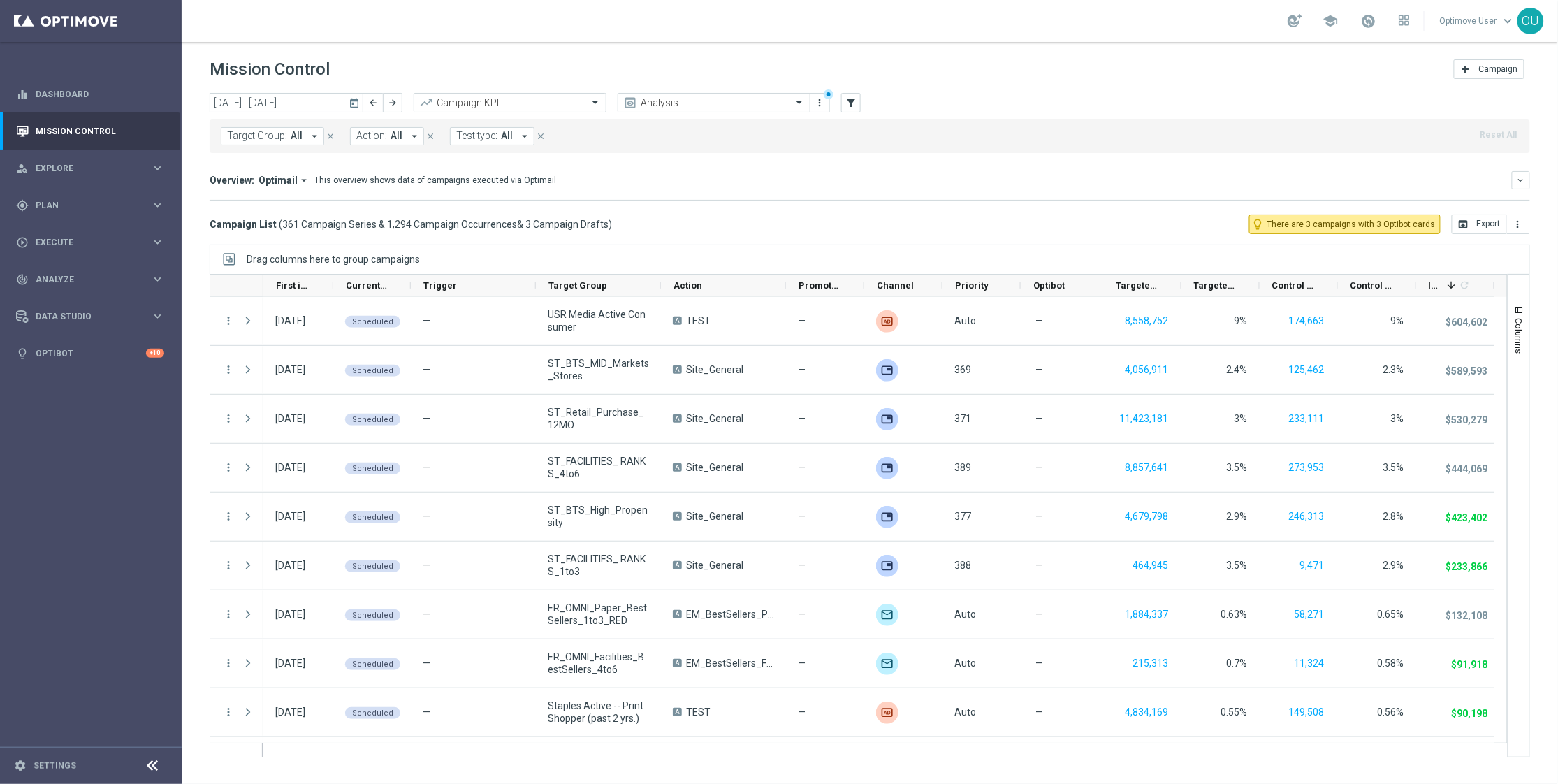
click at [356, 98] on icon "today" at bounding box center [355, 103] width 12 height 12
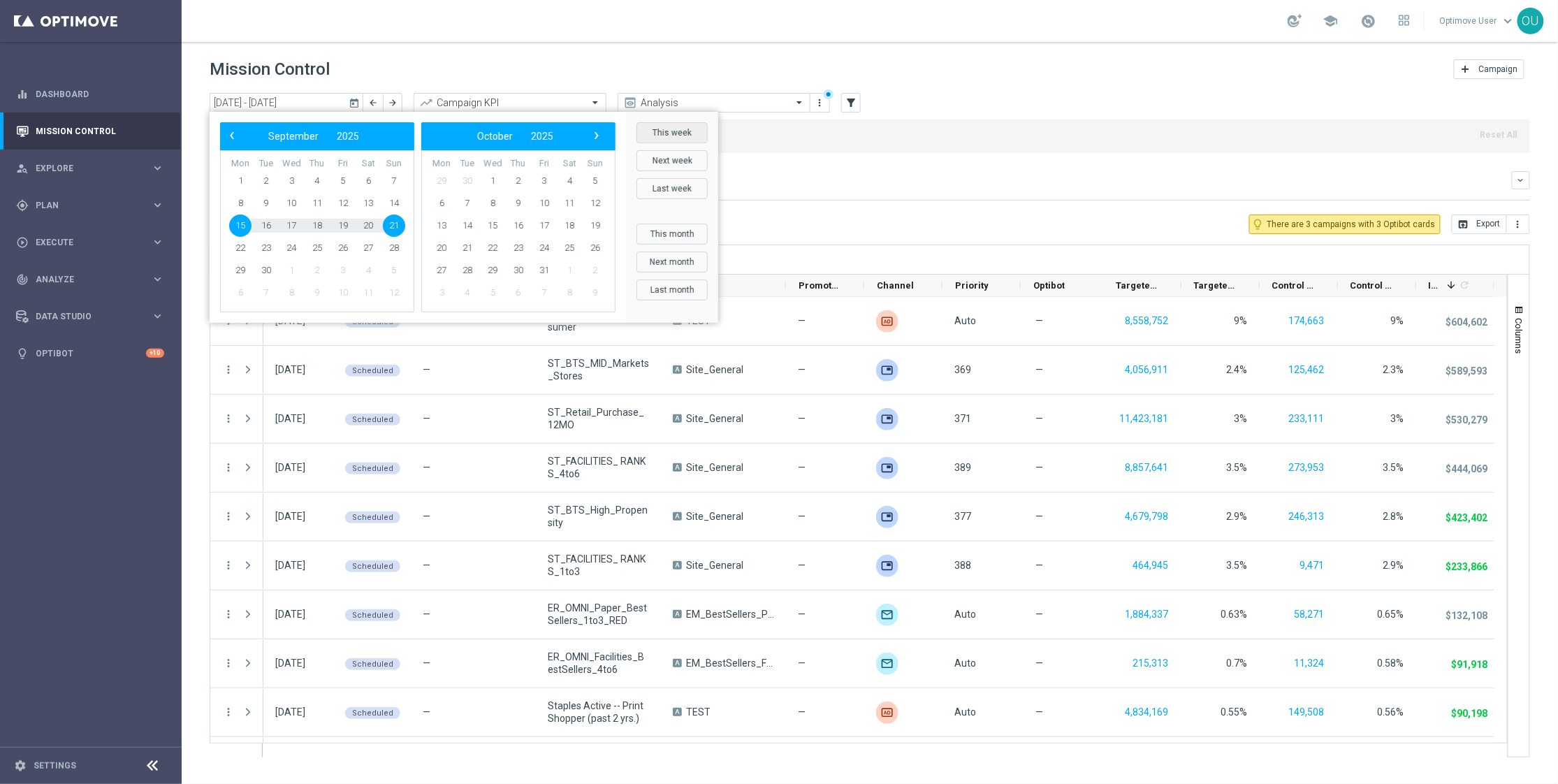
click at [658, 135] on button "This week" at bounding box center [672, 133] width 72 height 21
type input "[DATE] - [DATE]"
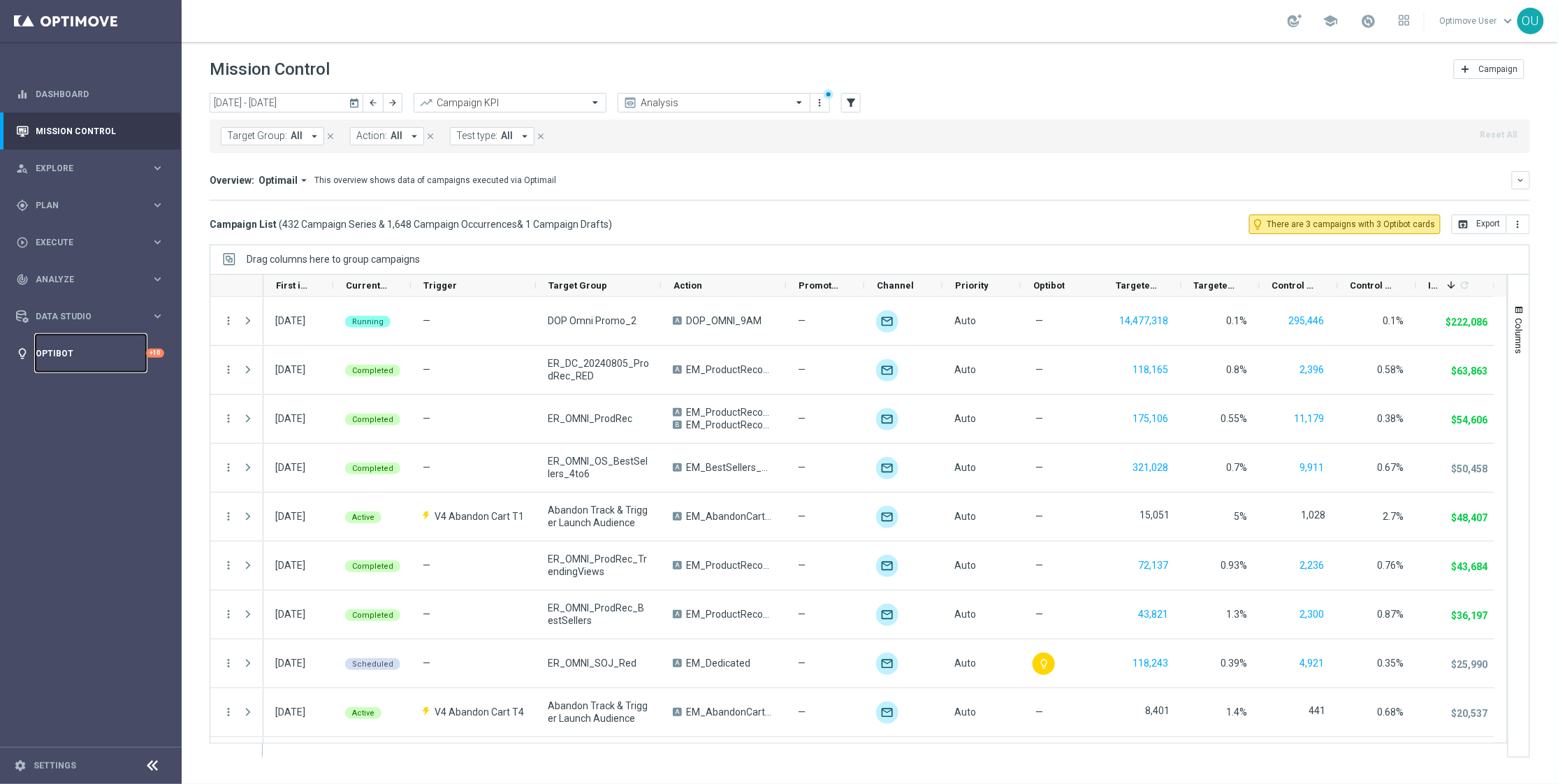
click at [76, 357] on link "Optibot" at bounding box center [90, 353] width 111 height 37
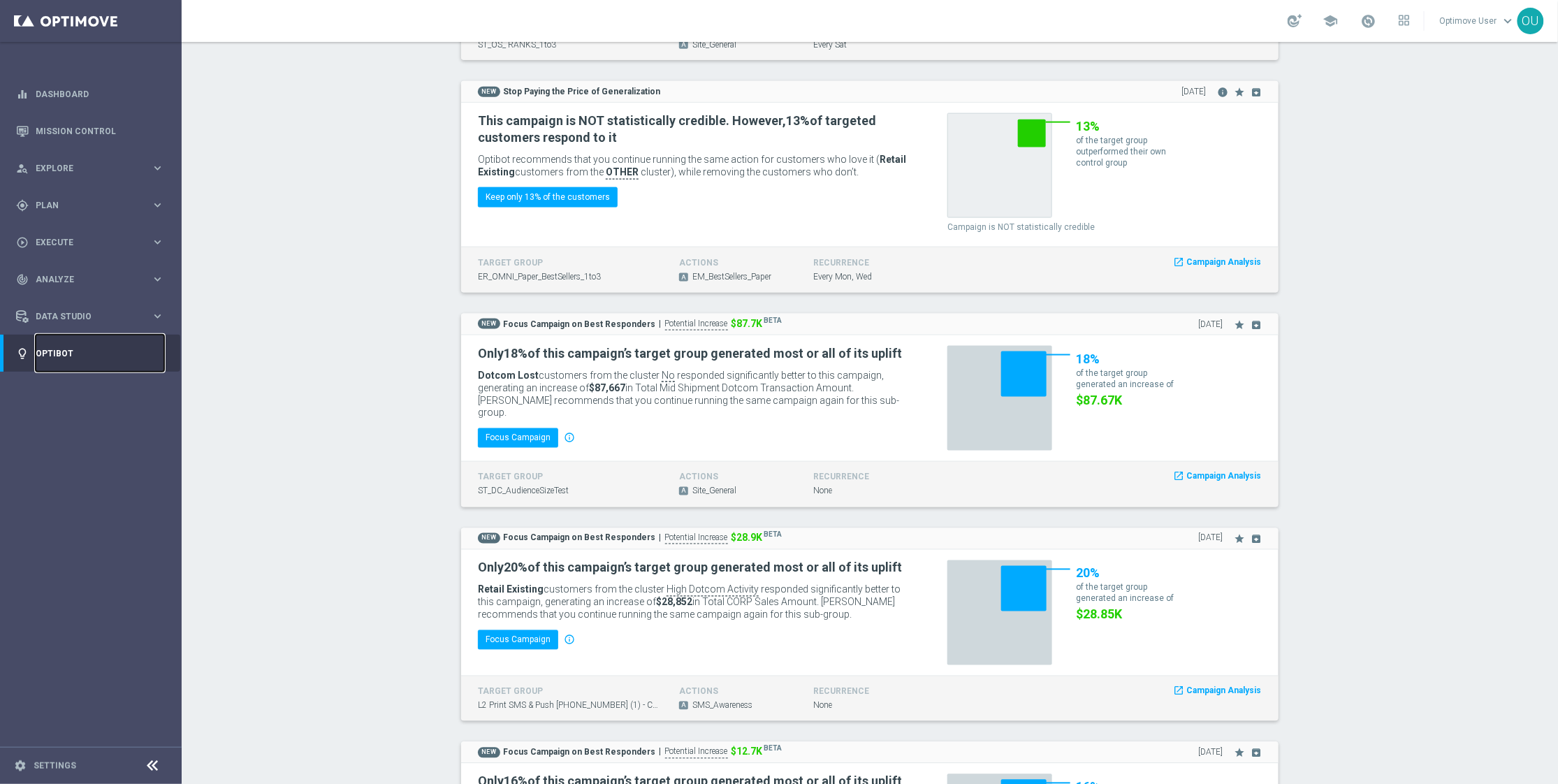
scroll to position [838, 0]
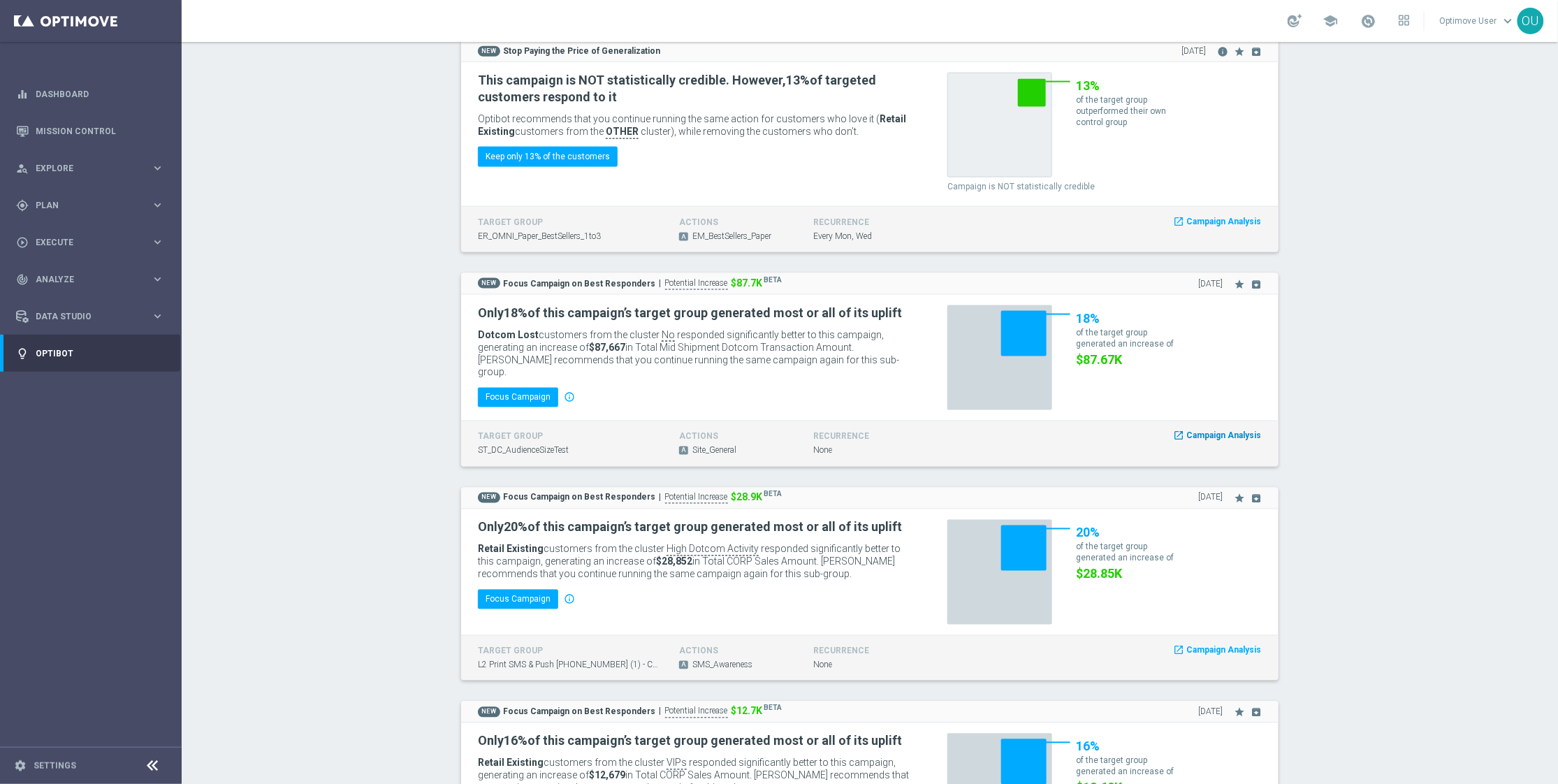
click at [1198, 432] on span "launch Campaign Analysis" at bounding box center [1217, 436] width 89 height 16
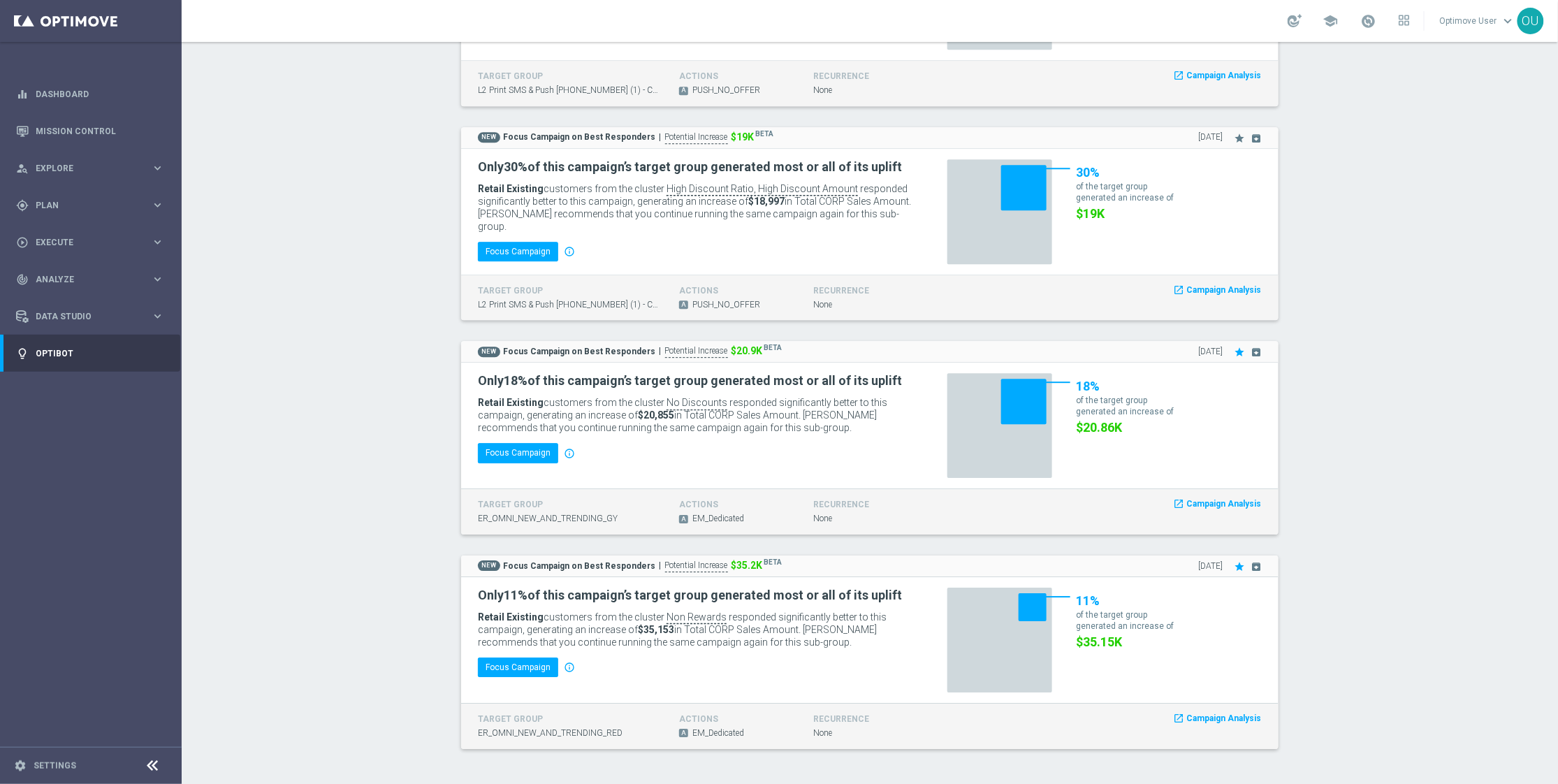
scroll to position [1636, 0]
